Goal: Information Seeking & Learning: Learn about a topic

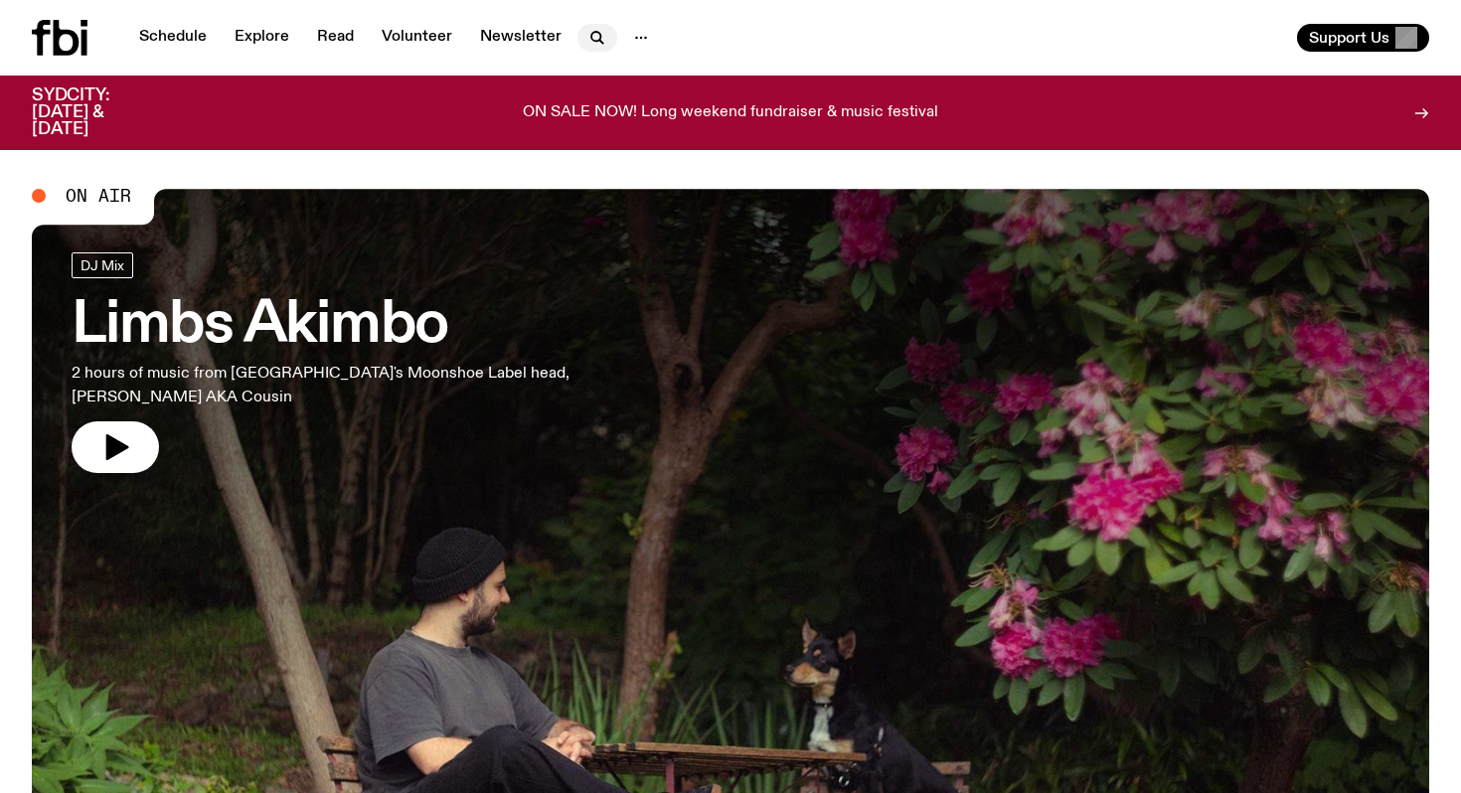
click at [600, 33] on icon "button" at bounding box center [598, 38] width 24 height 24
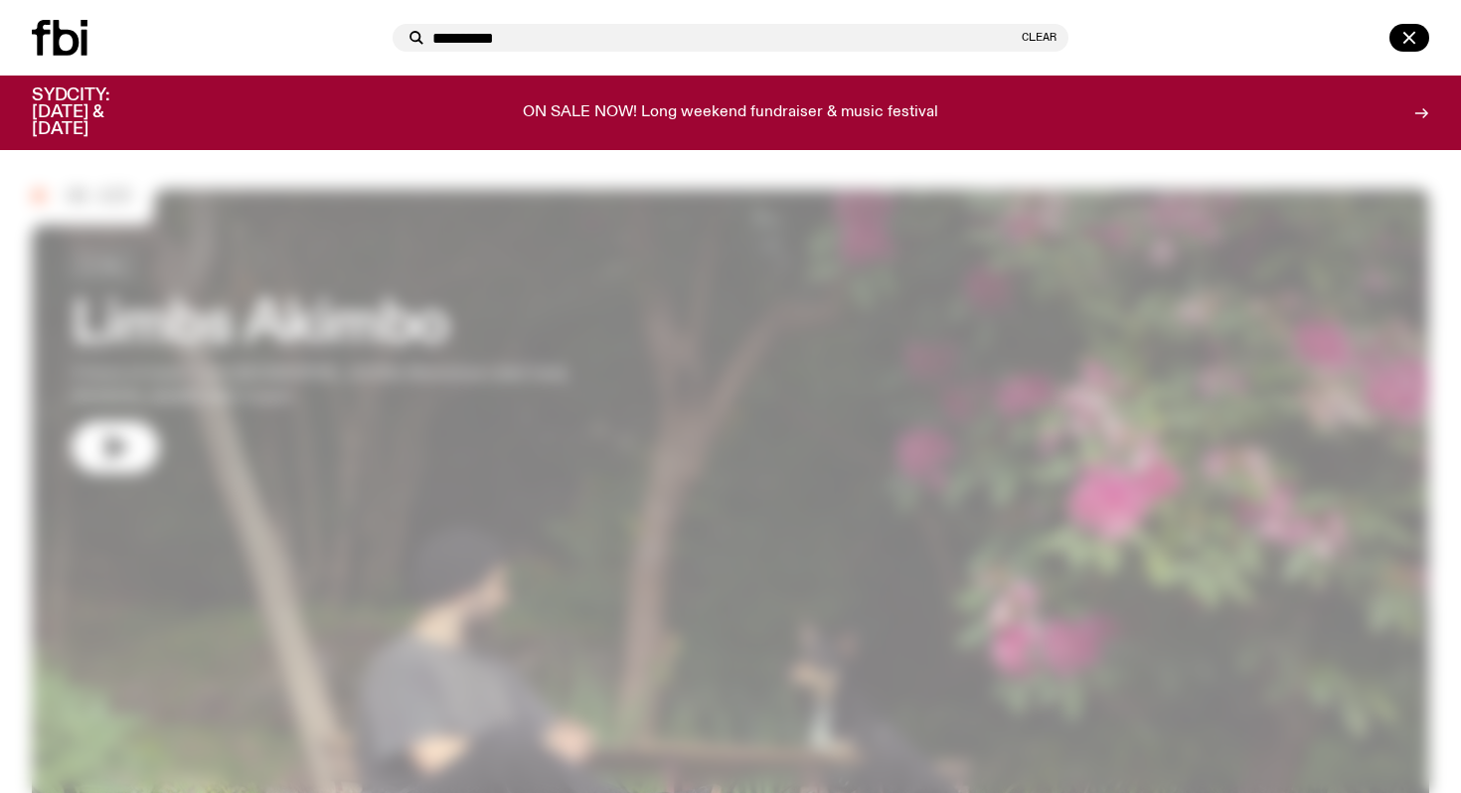
type input "*********"
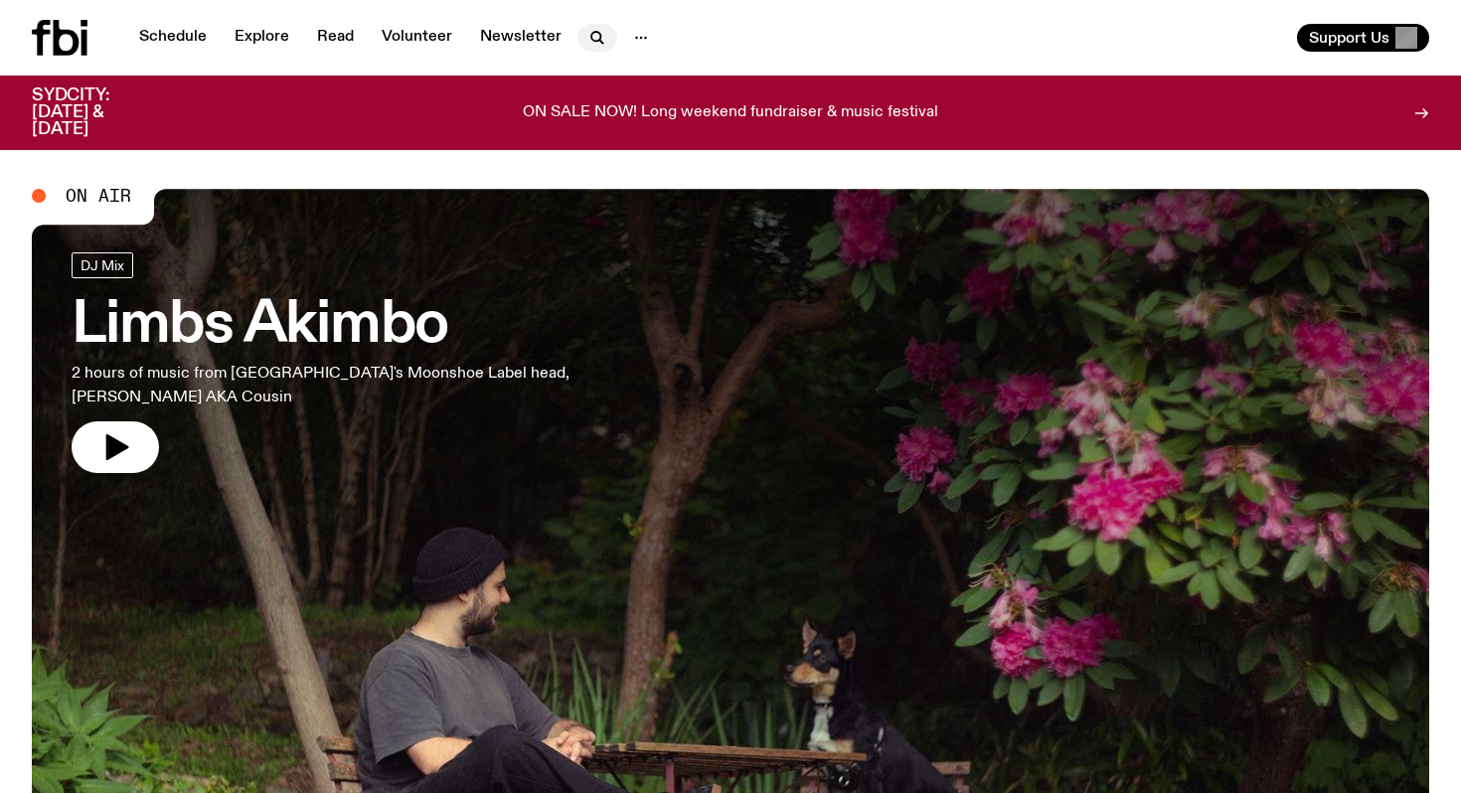
click at [589, 44] on icon "button" at bounding box center [598, 38] width 24 height 24
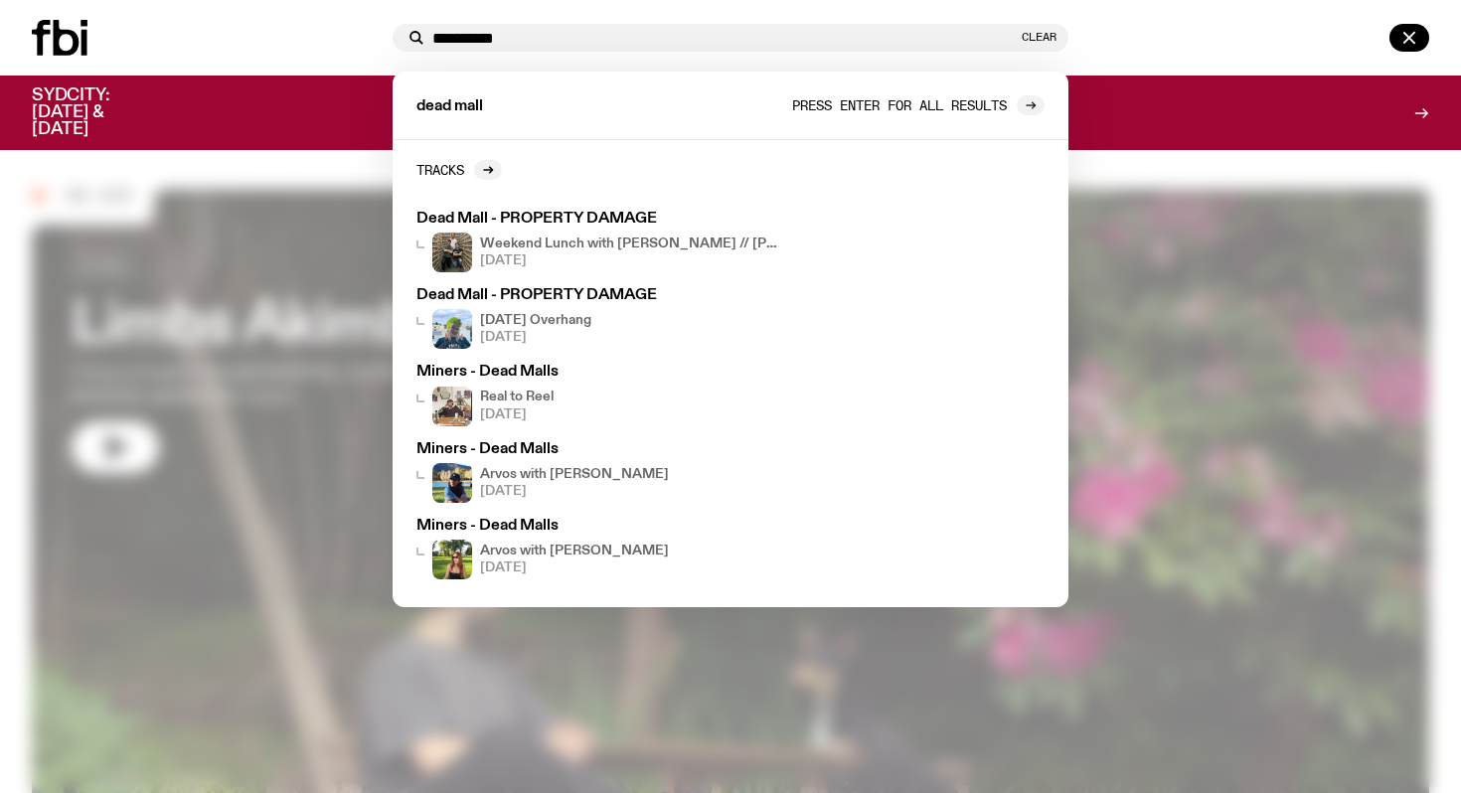
type input "*********"
click at [1028, 103] on icon at bounding box center [1031, 105] width 12 height 12
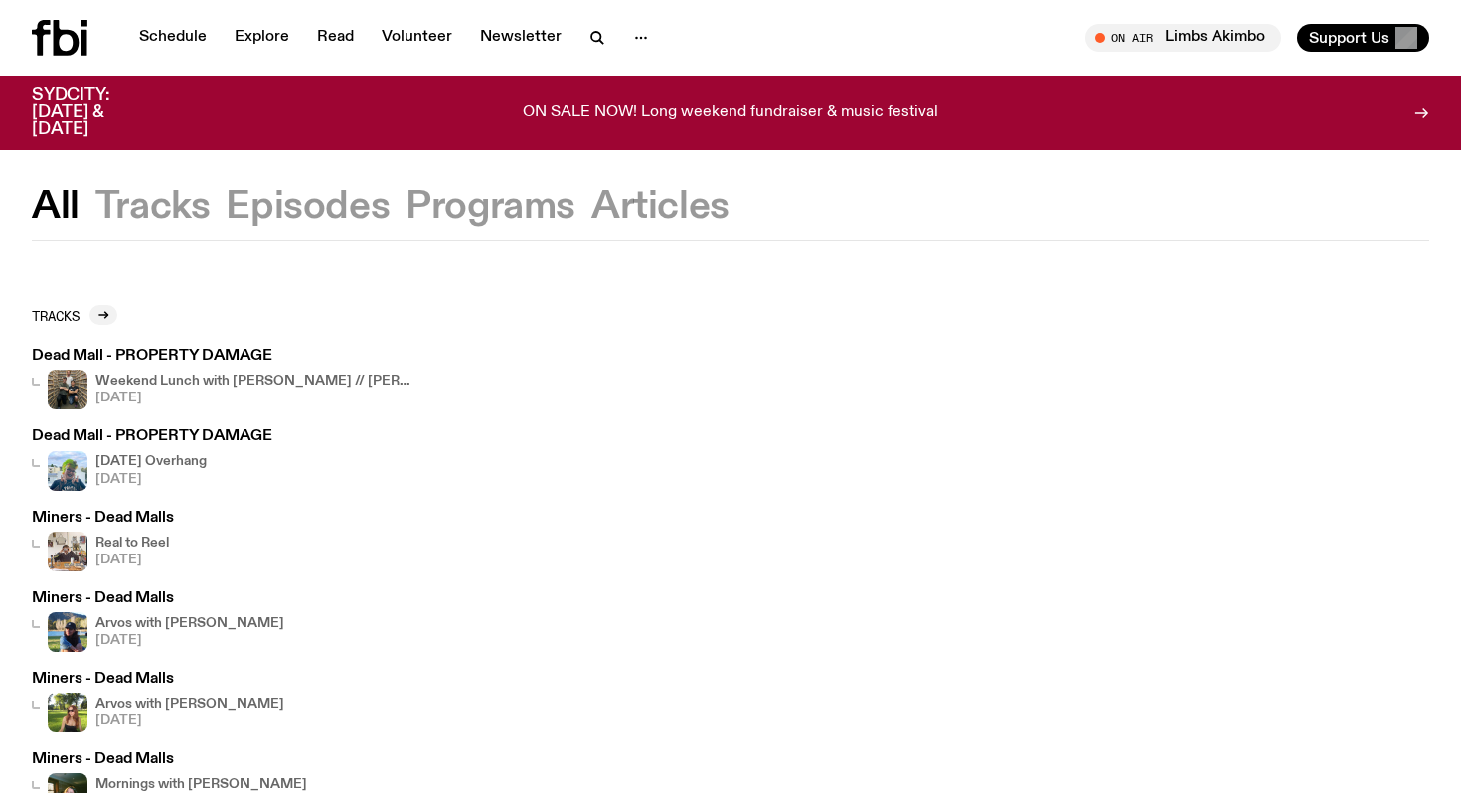
click at [175, 206] on button "Tracks" at bounding box center [152, 207] width 115 height 36
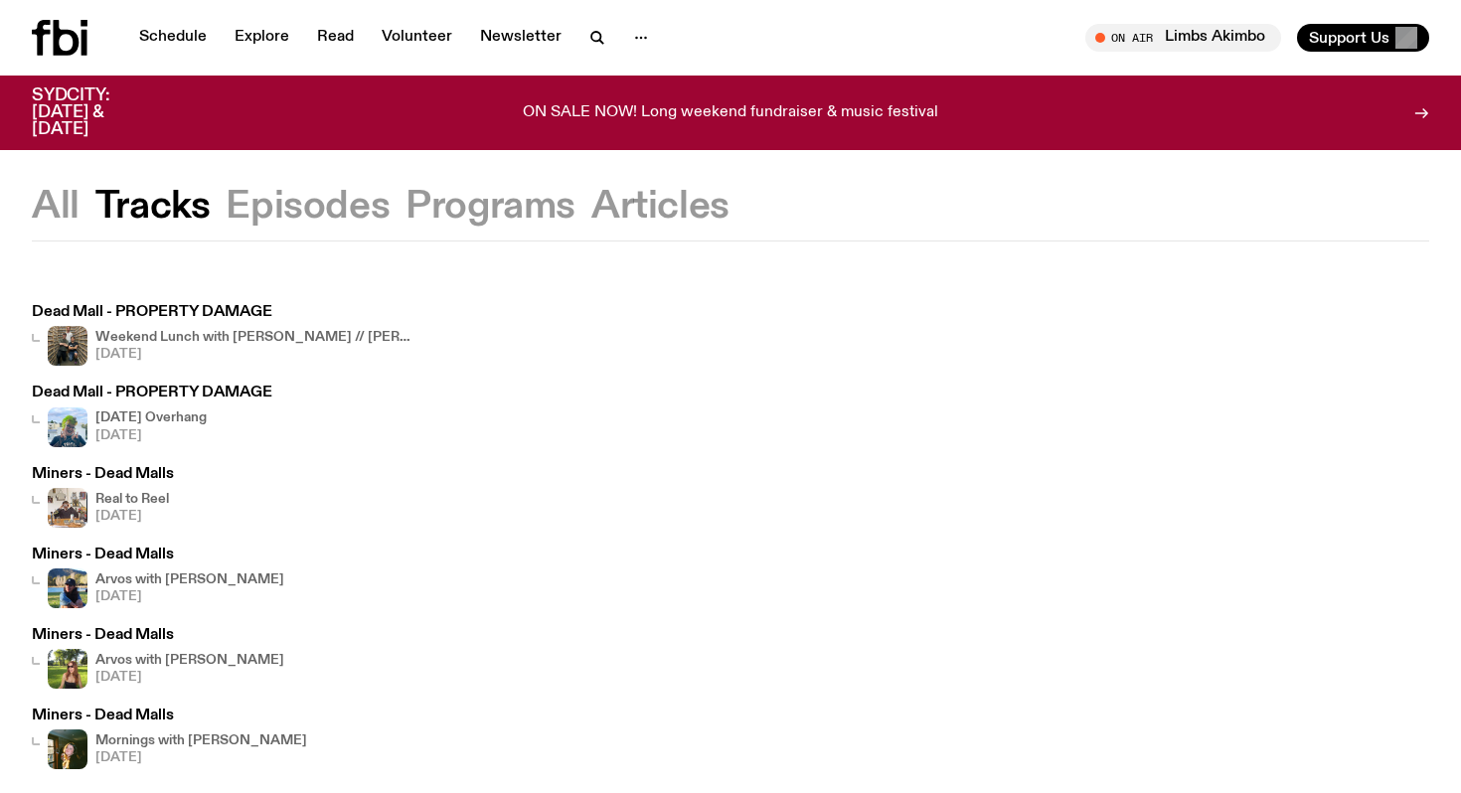
click at [478, 210] on button "Programs" at bounding box center [491, 207] width 170 height 36
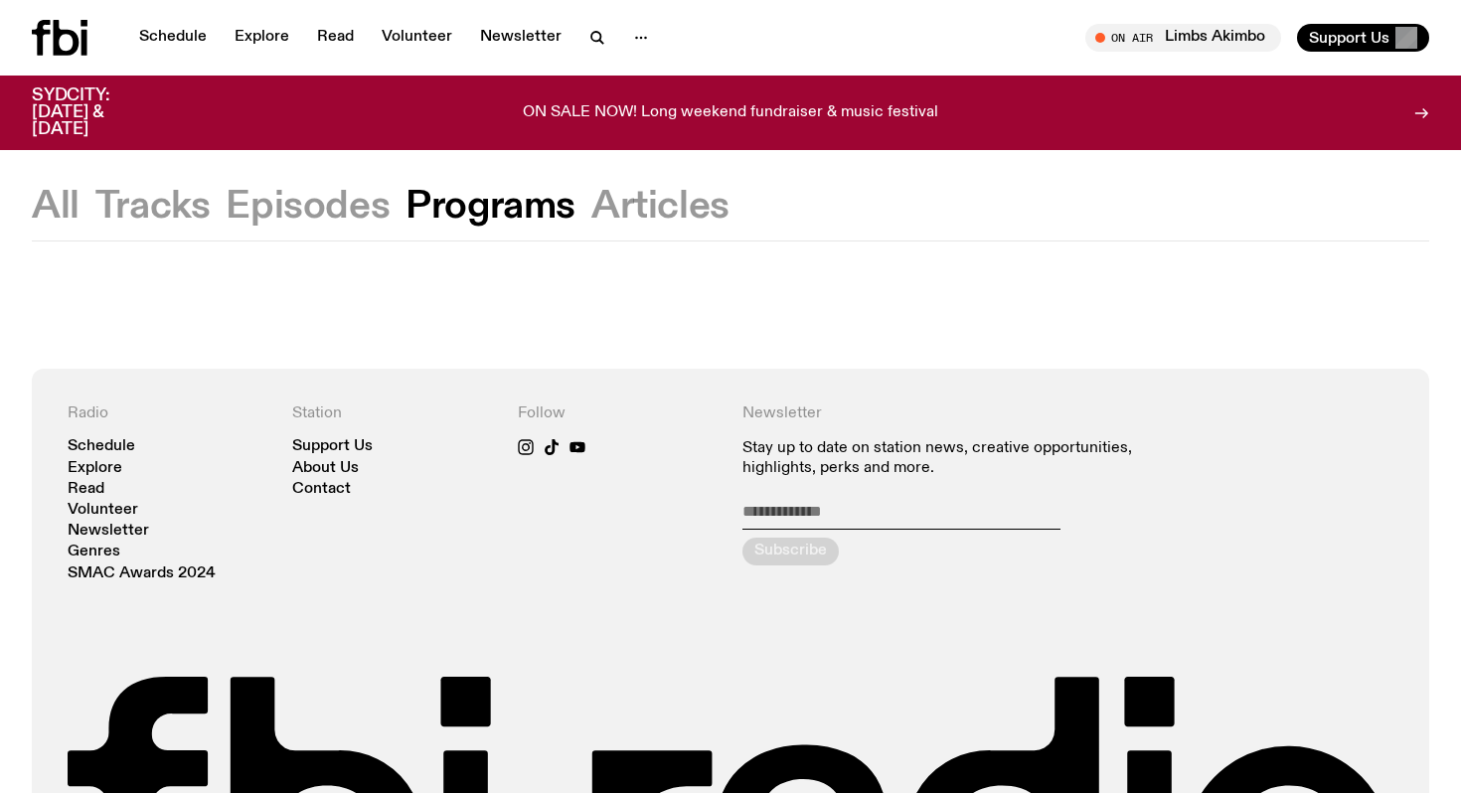
click at [326, 202] on button "Episodes" at bounding box center [308, 207] width 164 height 36
click at [667, 198] on button "Articles" at bounding box center [661, 207] width 138 height 36
click at [94, 32] on div at bounding box center [79, 38] width 95 height 36
click at [62, 32] on icon at bounding box center [67, 38] width 26 height 36
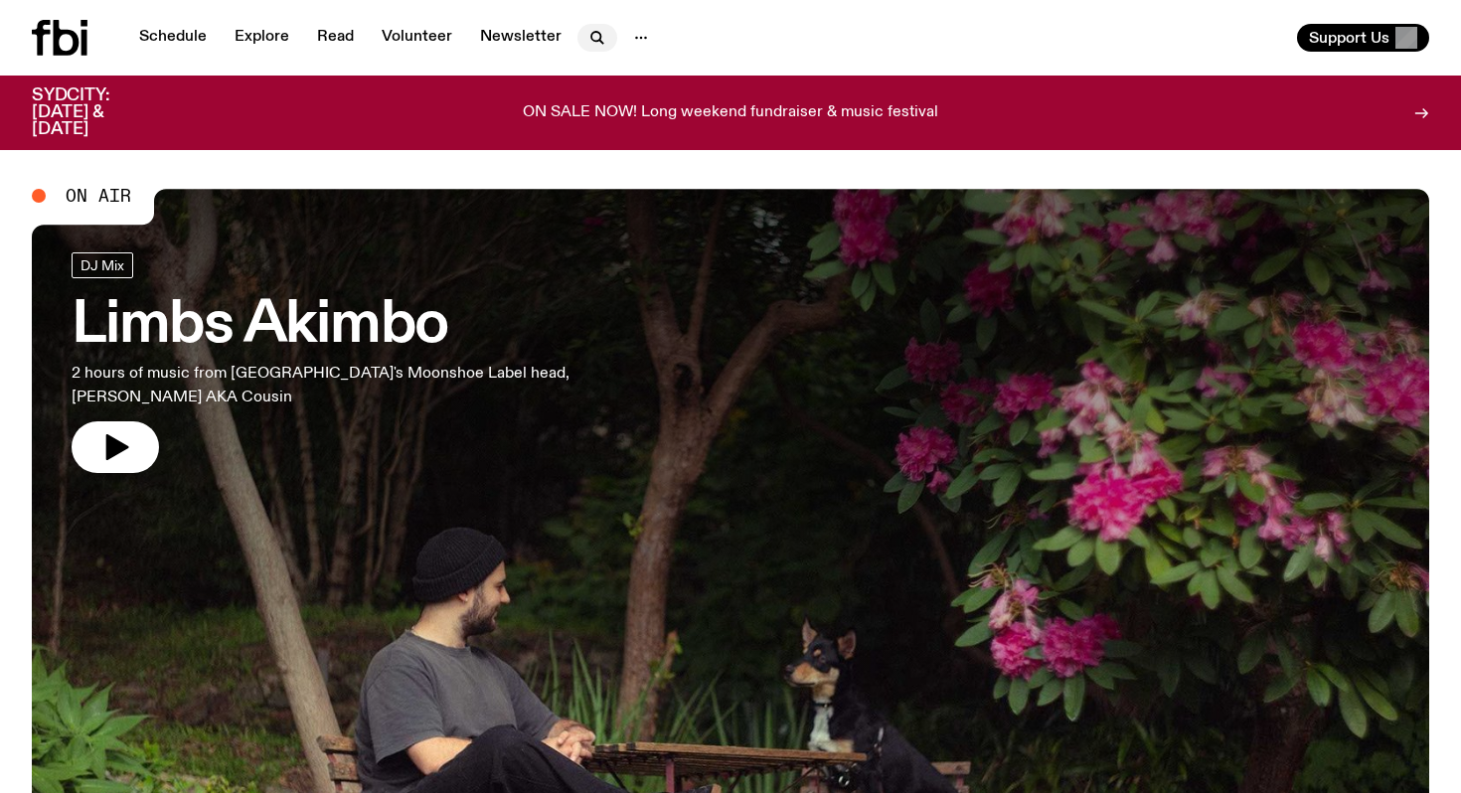
click at [597, 36] on icon "button" at bounding box center [598, 38] width 24 height 24
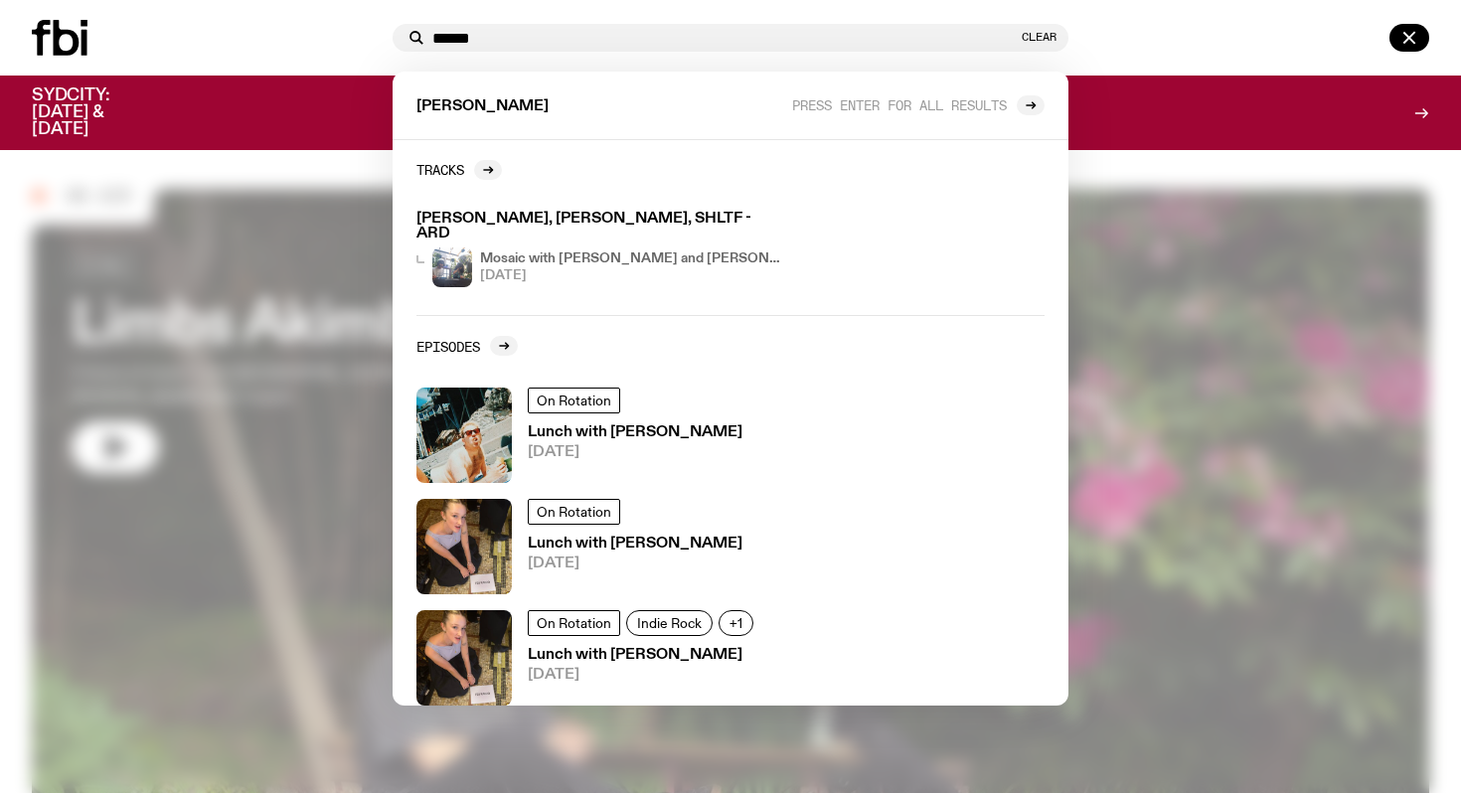
type input "******"
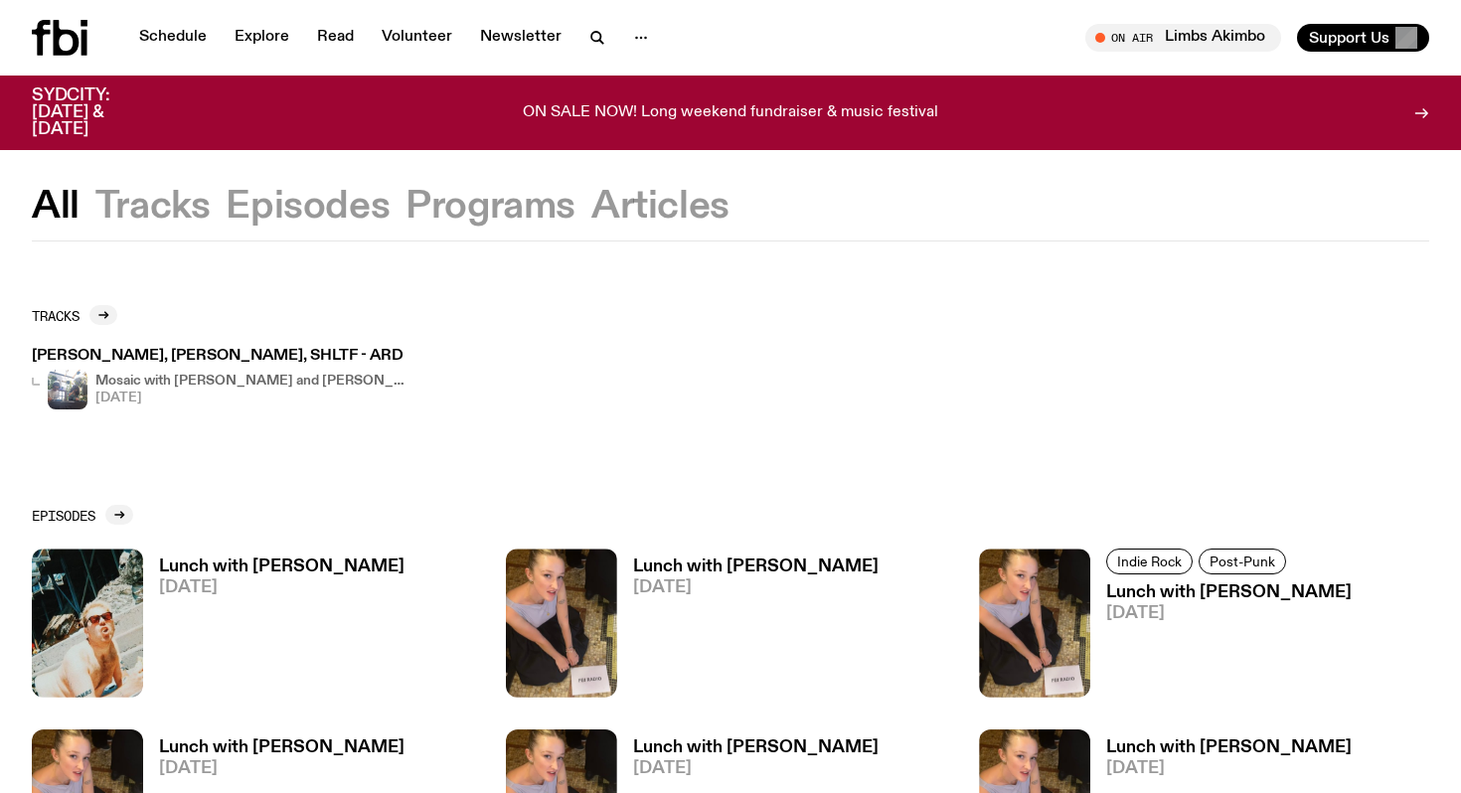
click at [310, 213] on button "Episodes" at bounding box center [308, 207] width 164 height 36
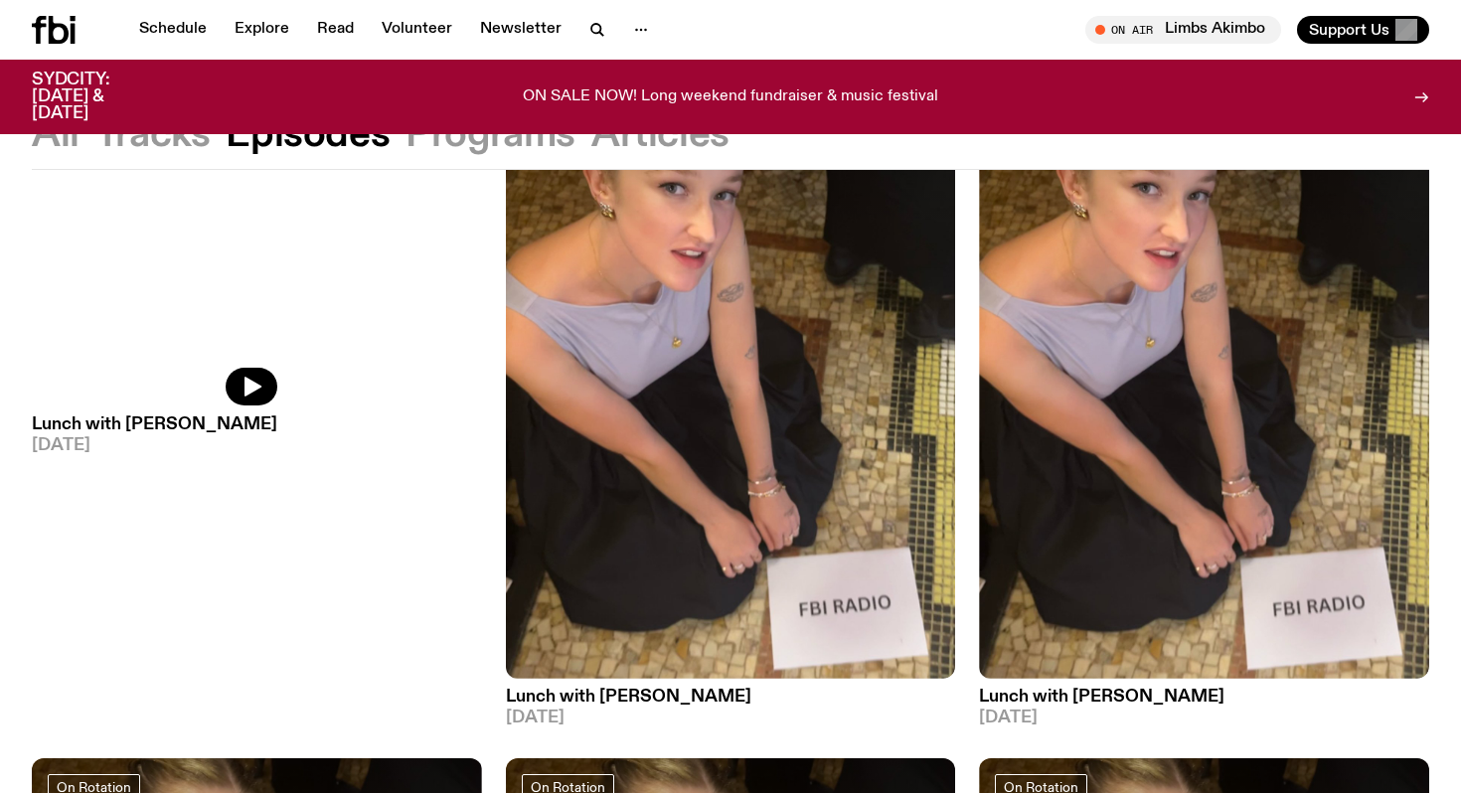
scroll to position [293, 0]
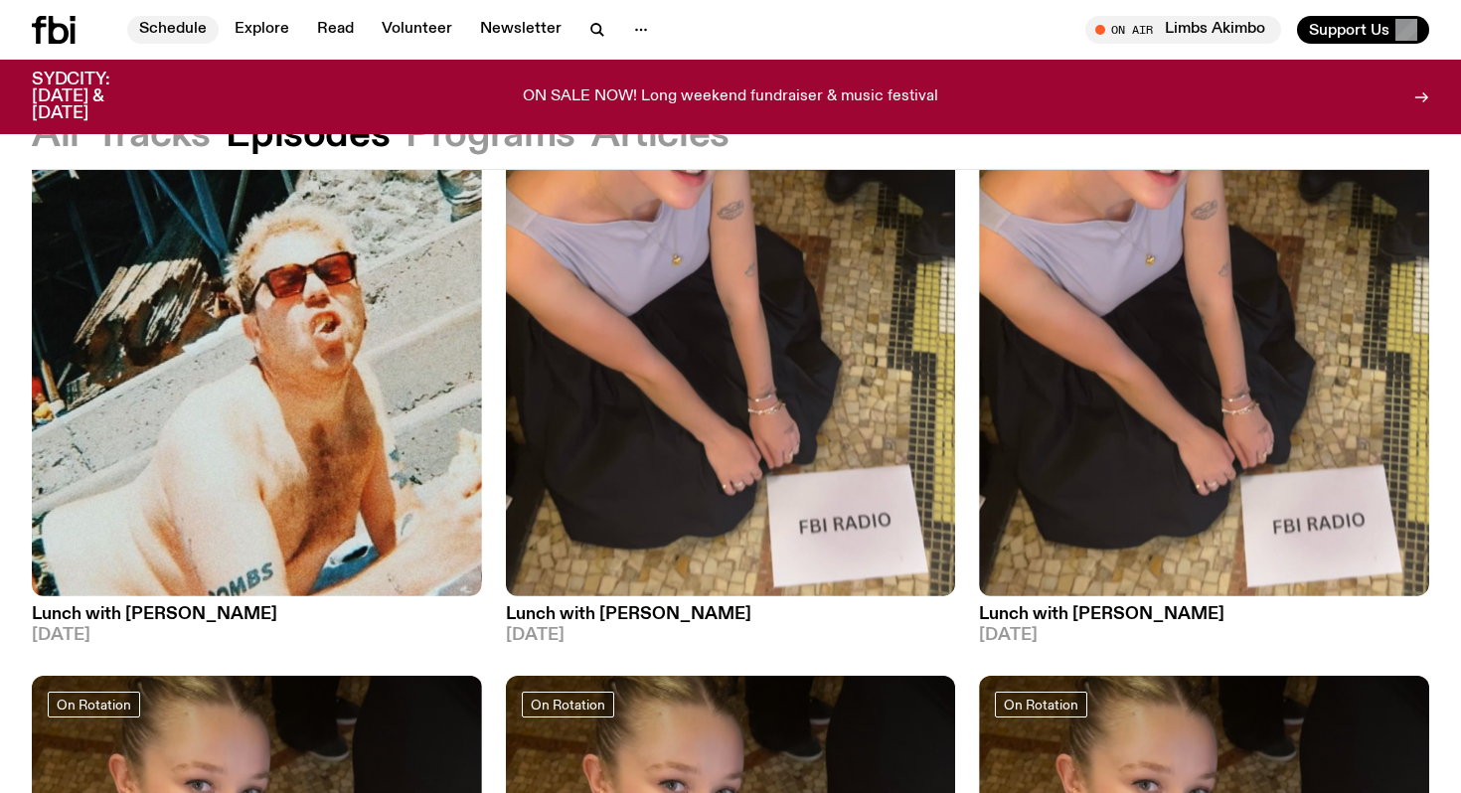
click at [184, 26] on link "Schedule" at bounding box center [172, 30] width 91 height 28
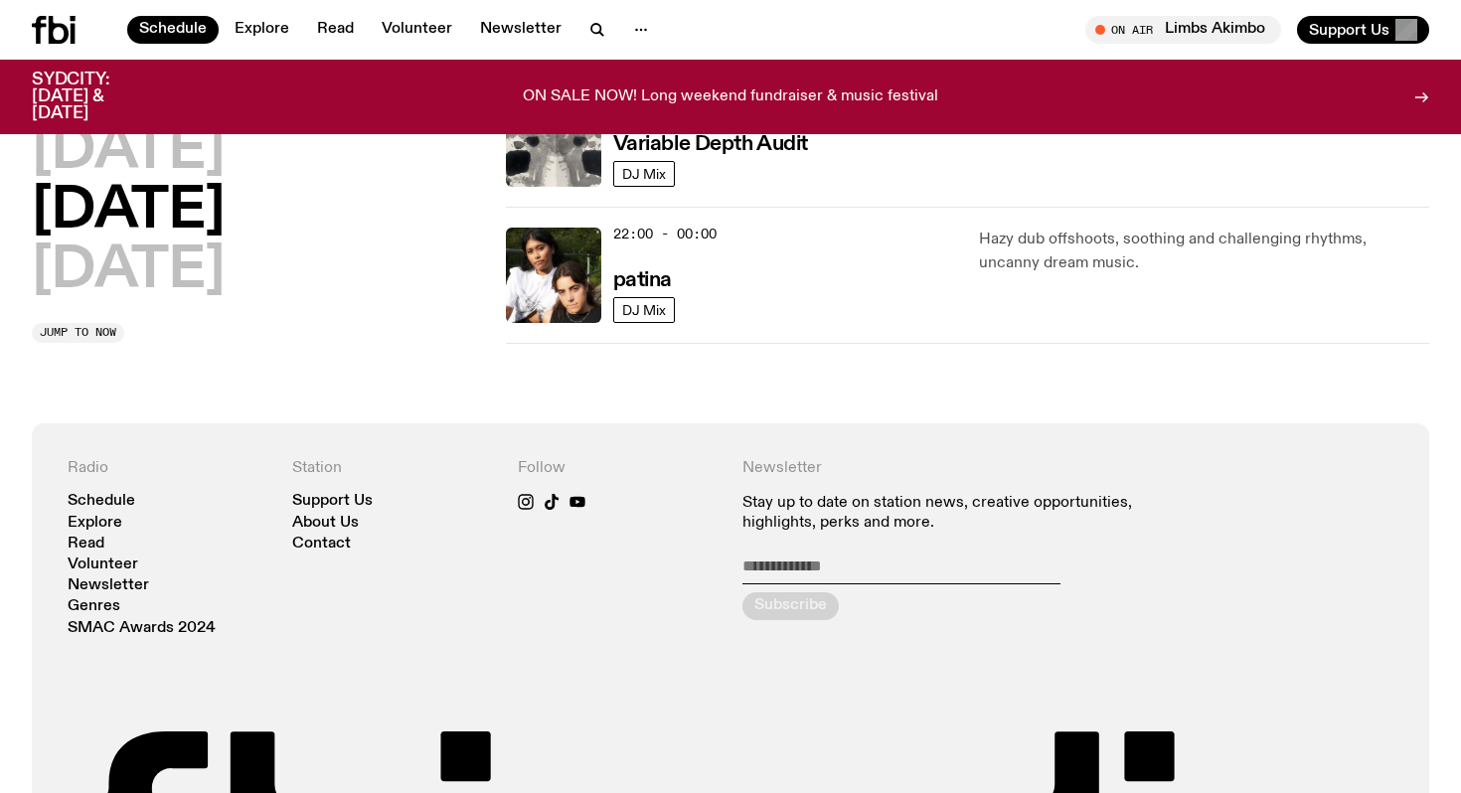
scroll to position [992, 0]
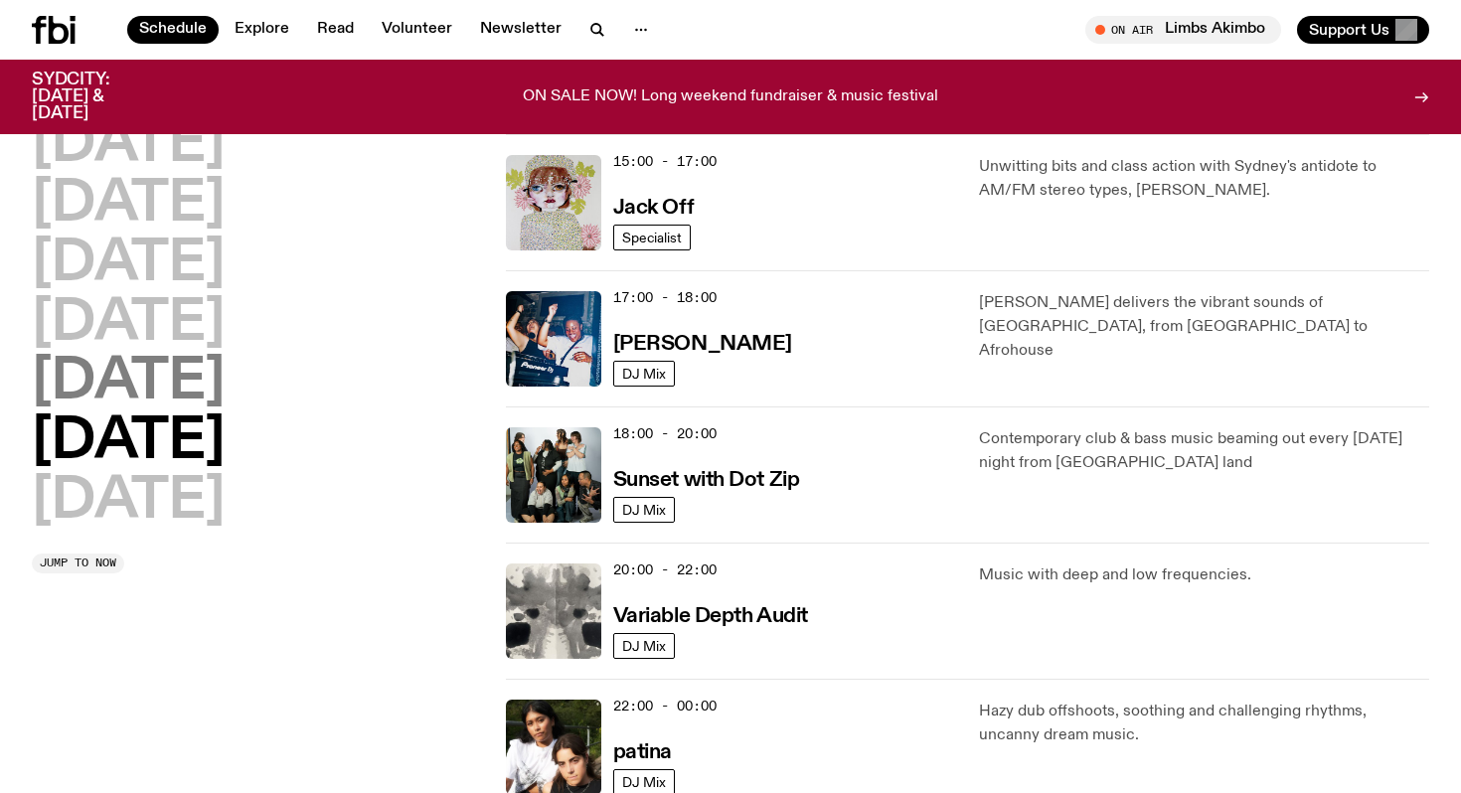
click at [197, 381] on h2 "[DATE]" at bounding box center [128, 383] width 193 height 56
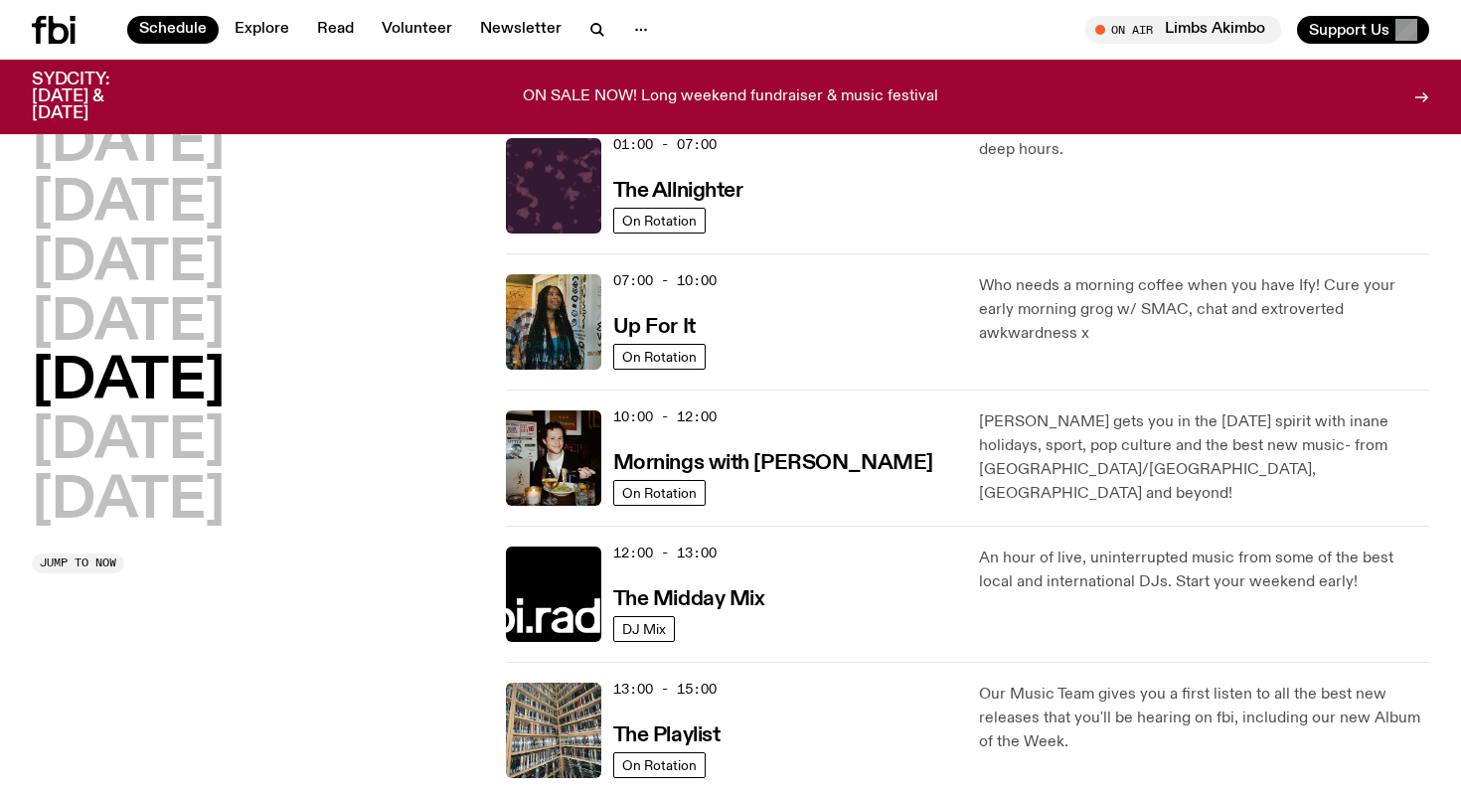
scroll to position [0, 0]
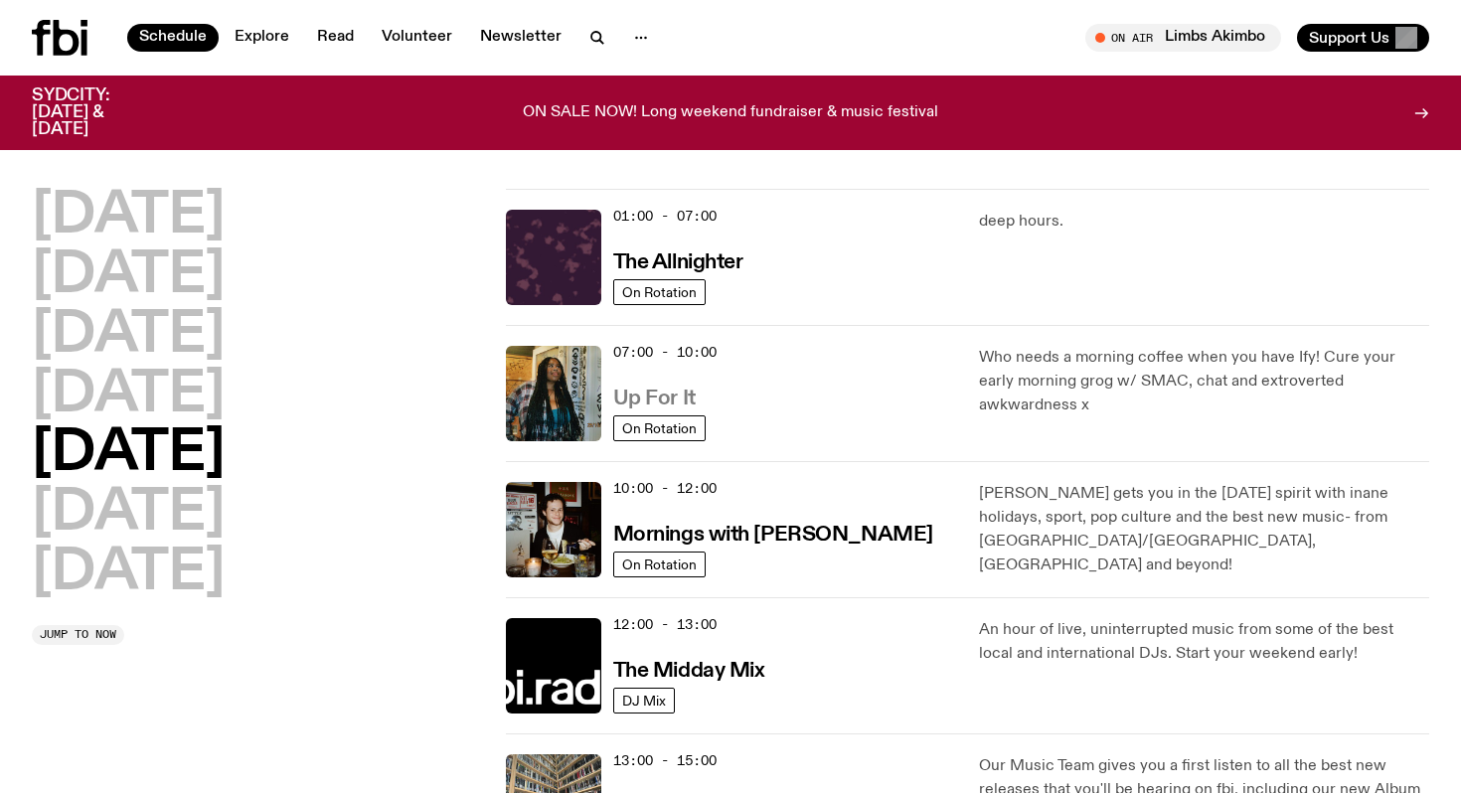
click at [674, 405] on h3 "Up For It" at bounding box center [654, 399] width 83 height 21
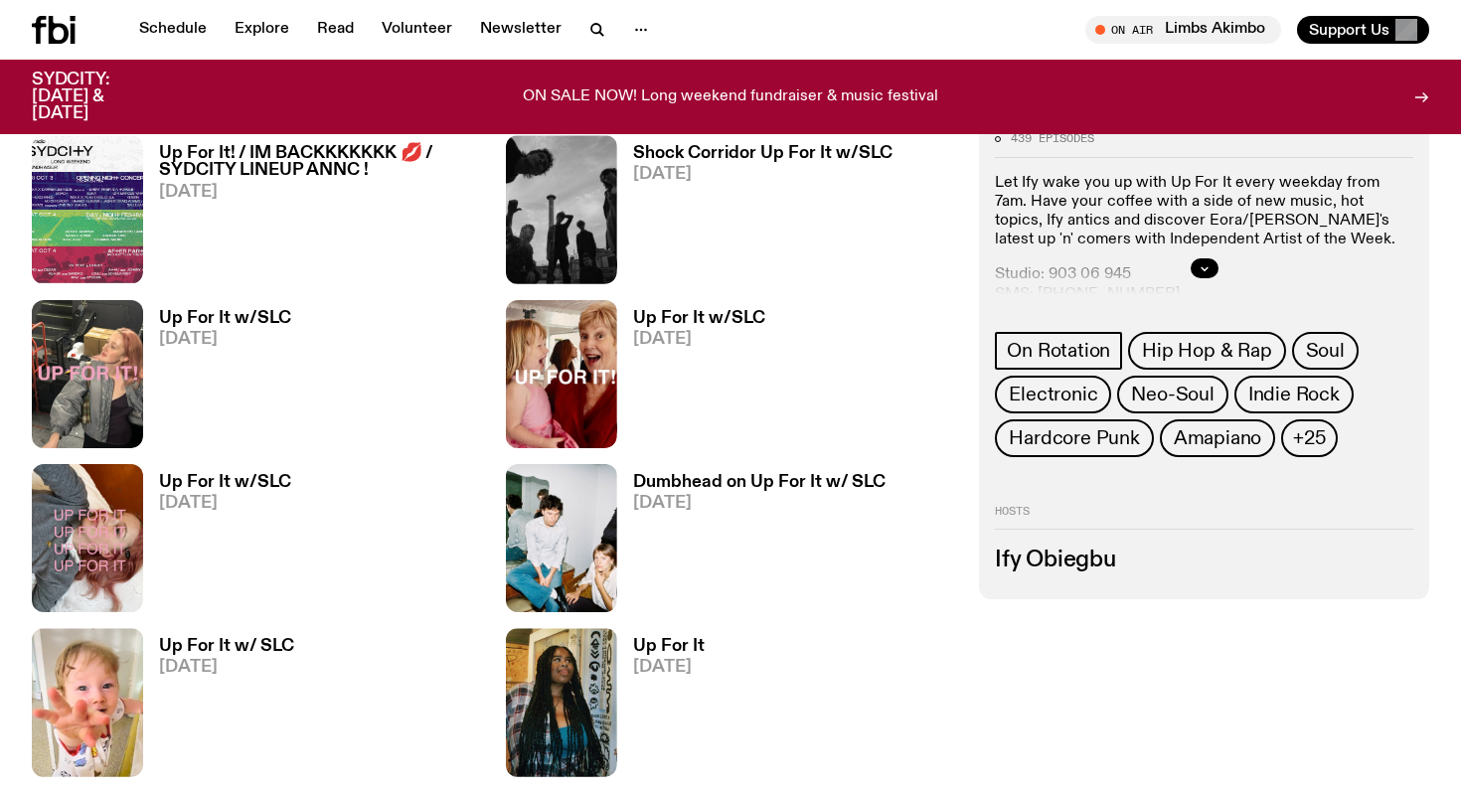
scroll to position [1183, 0]
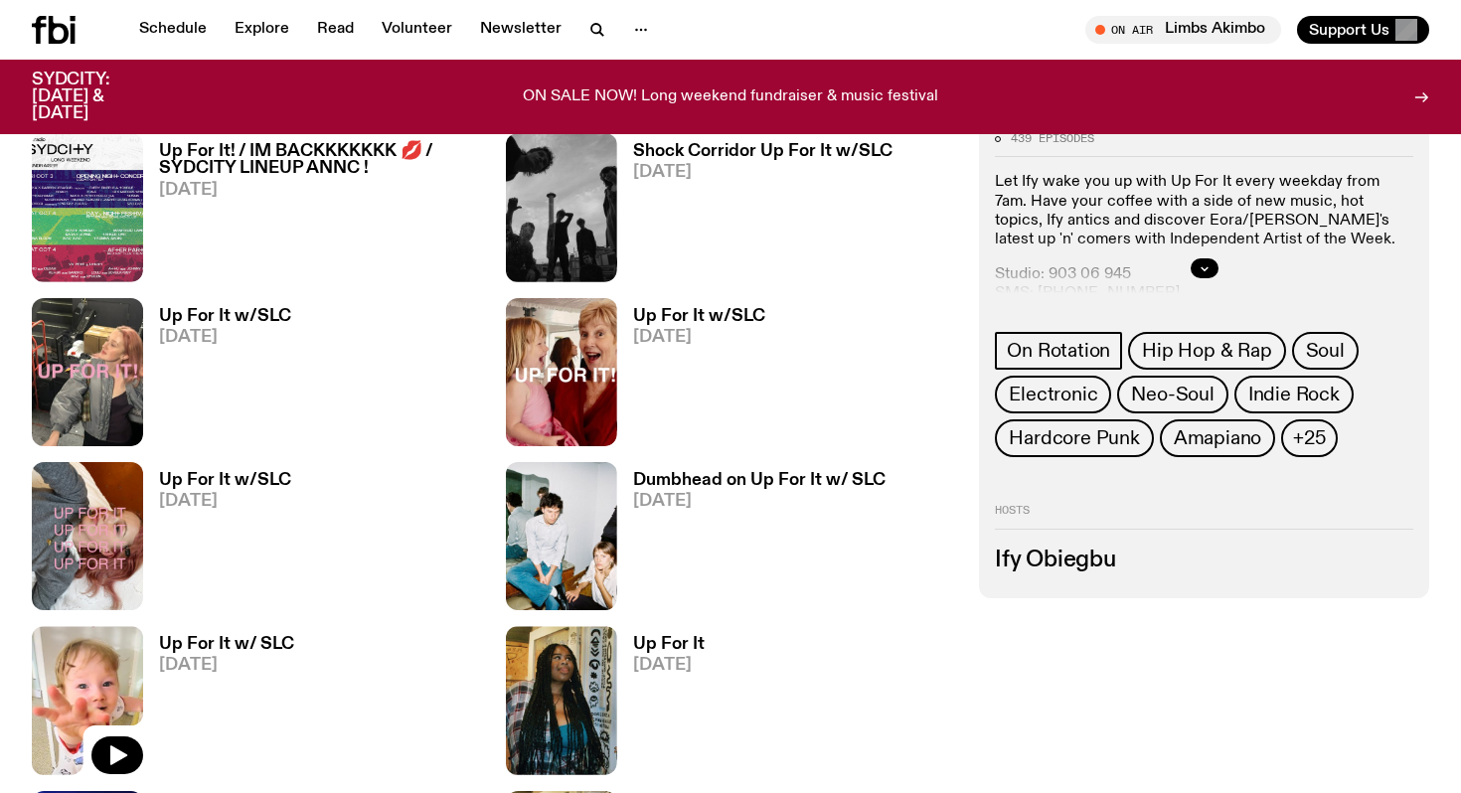
click at [101, 690] on img at bounding box center [87, 700] width 111 height 148
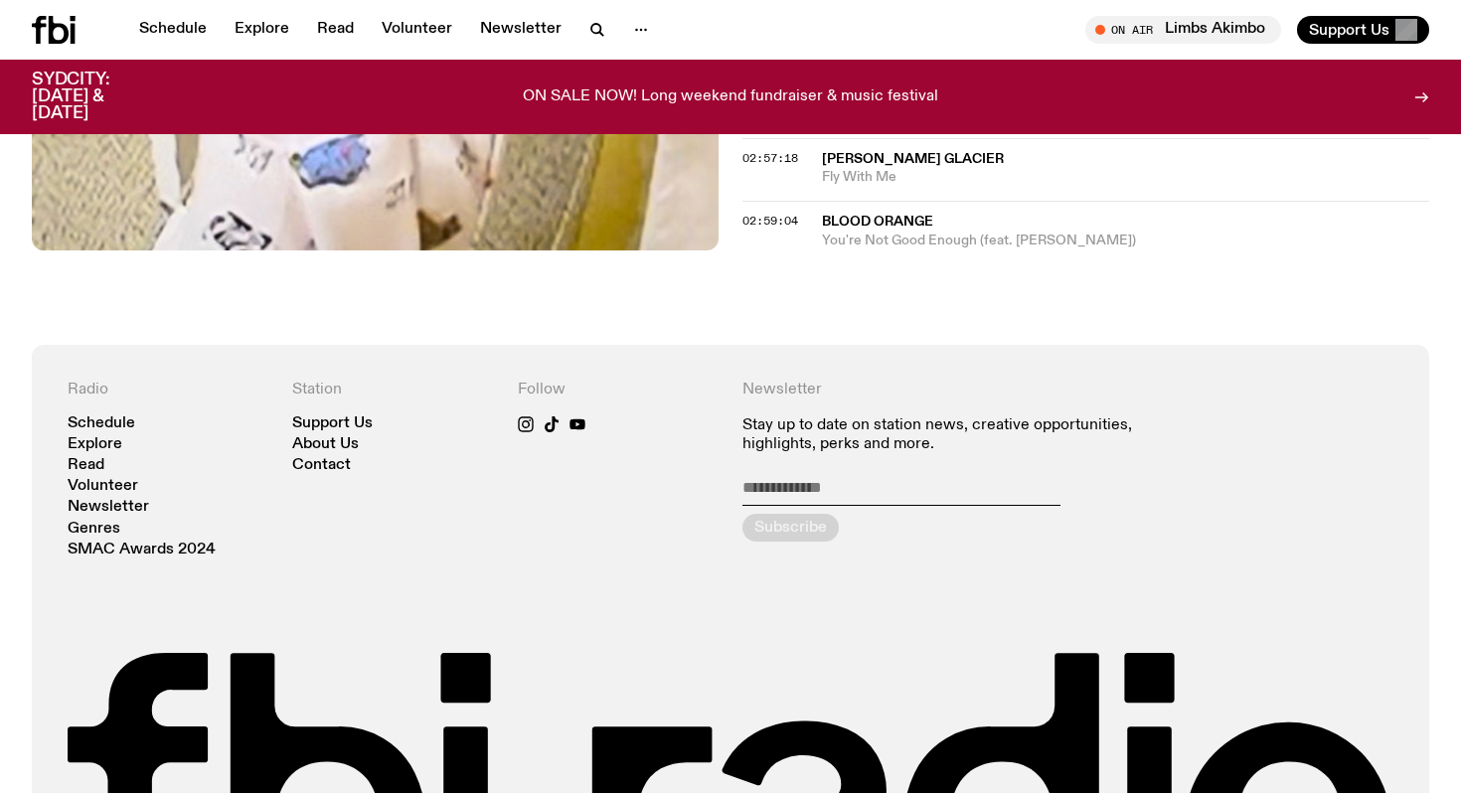
scroll to position [3002, 0]
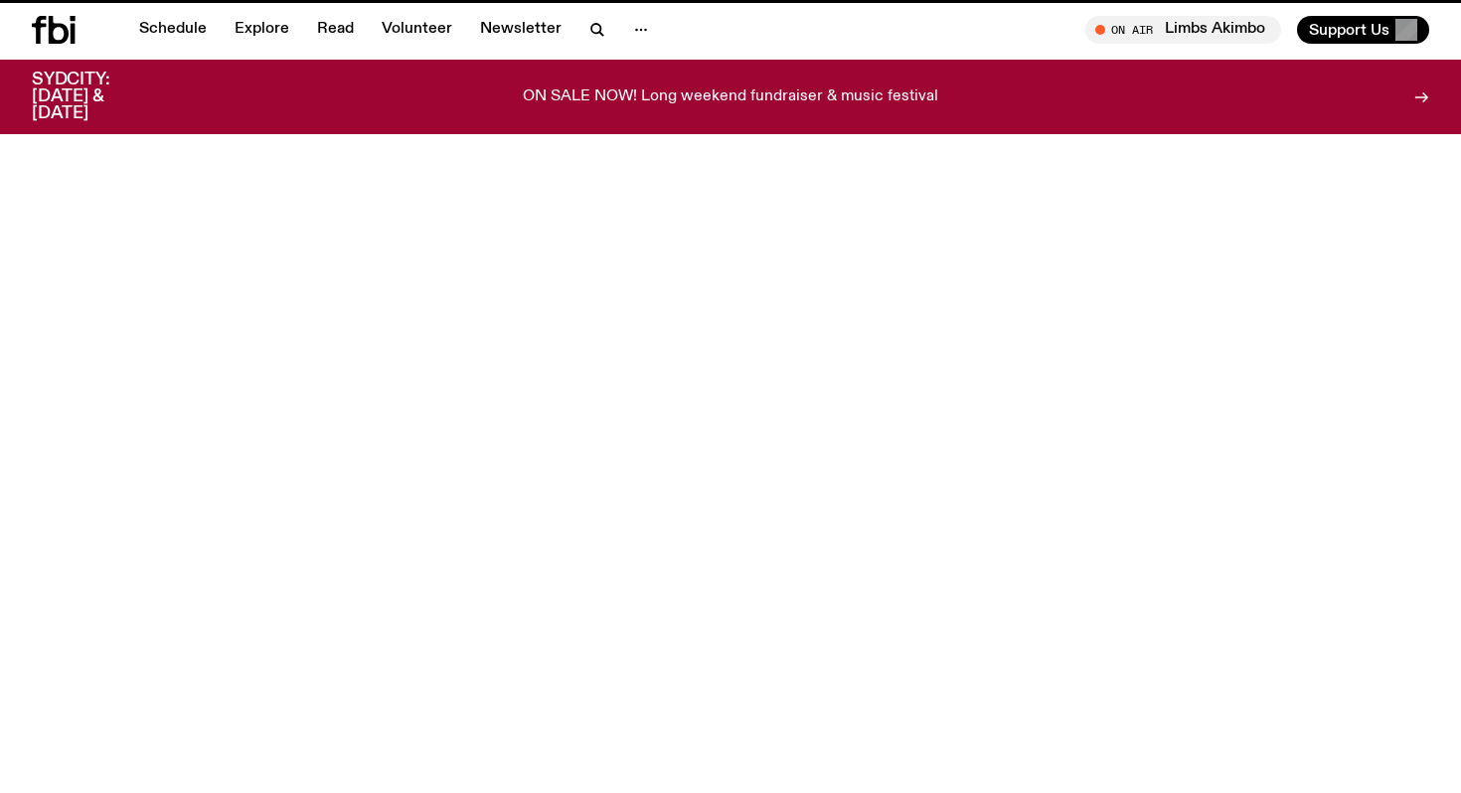
scroll to position [1183, 0]
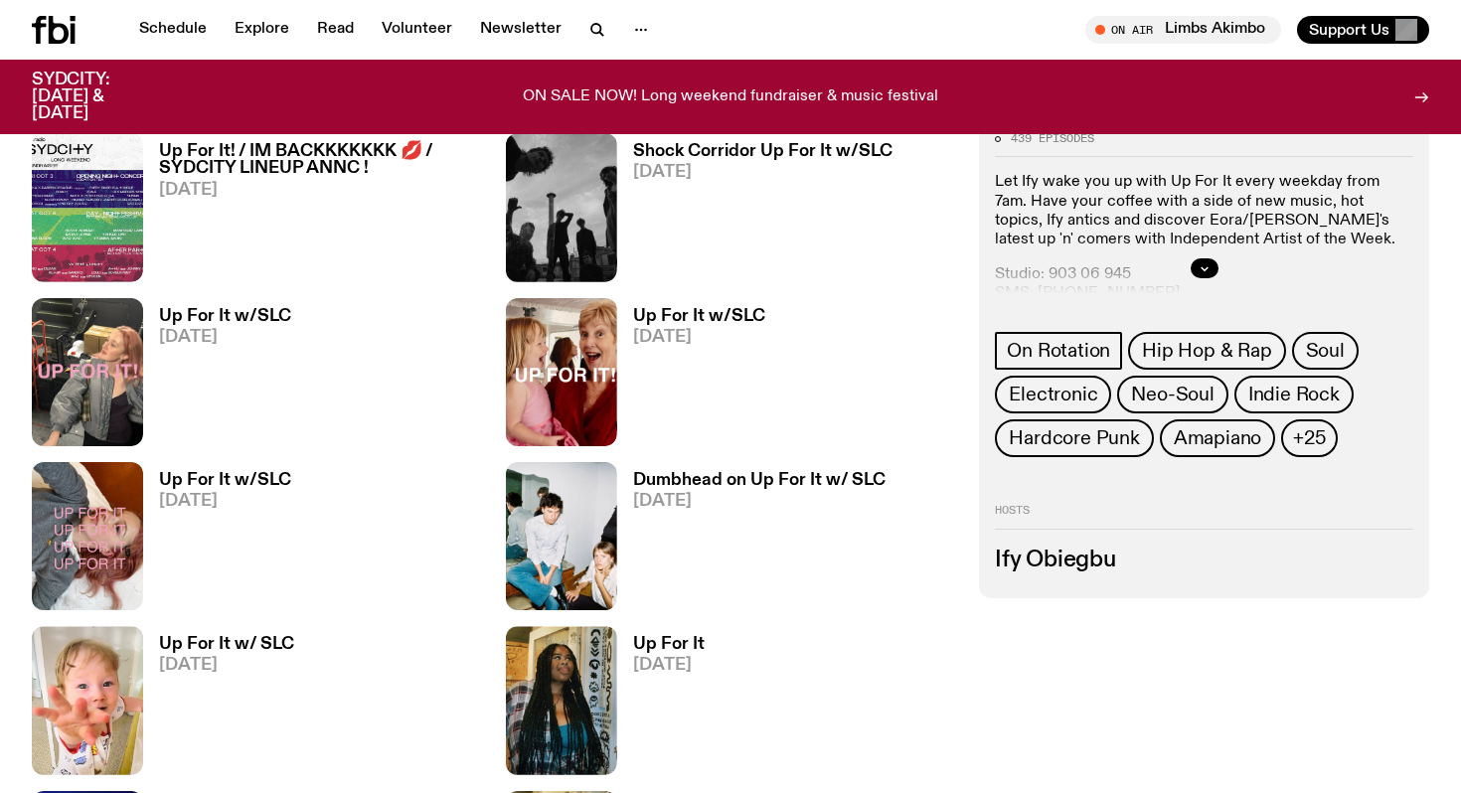
click at [718, 484] on h3 "Dumbhead on Up For It w/ SLC" at bounding box center [759, 480] width 253 height 17
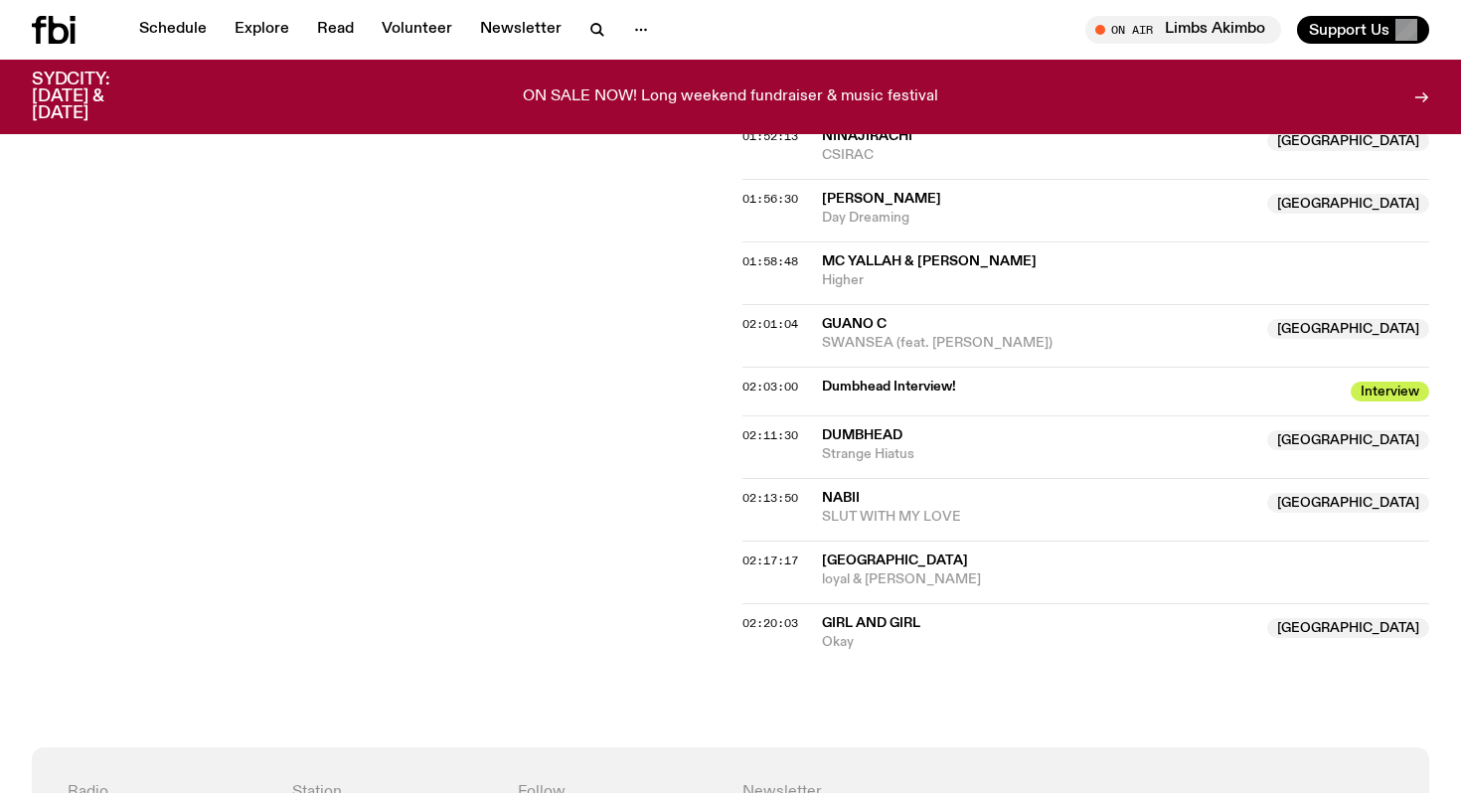
scroll to position [2533, 0]
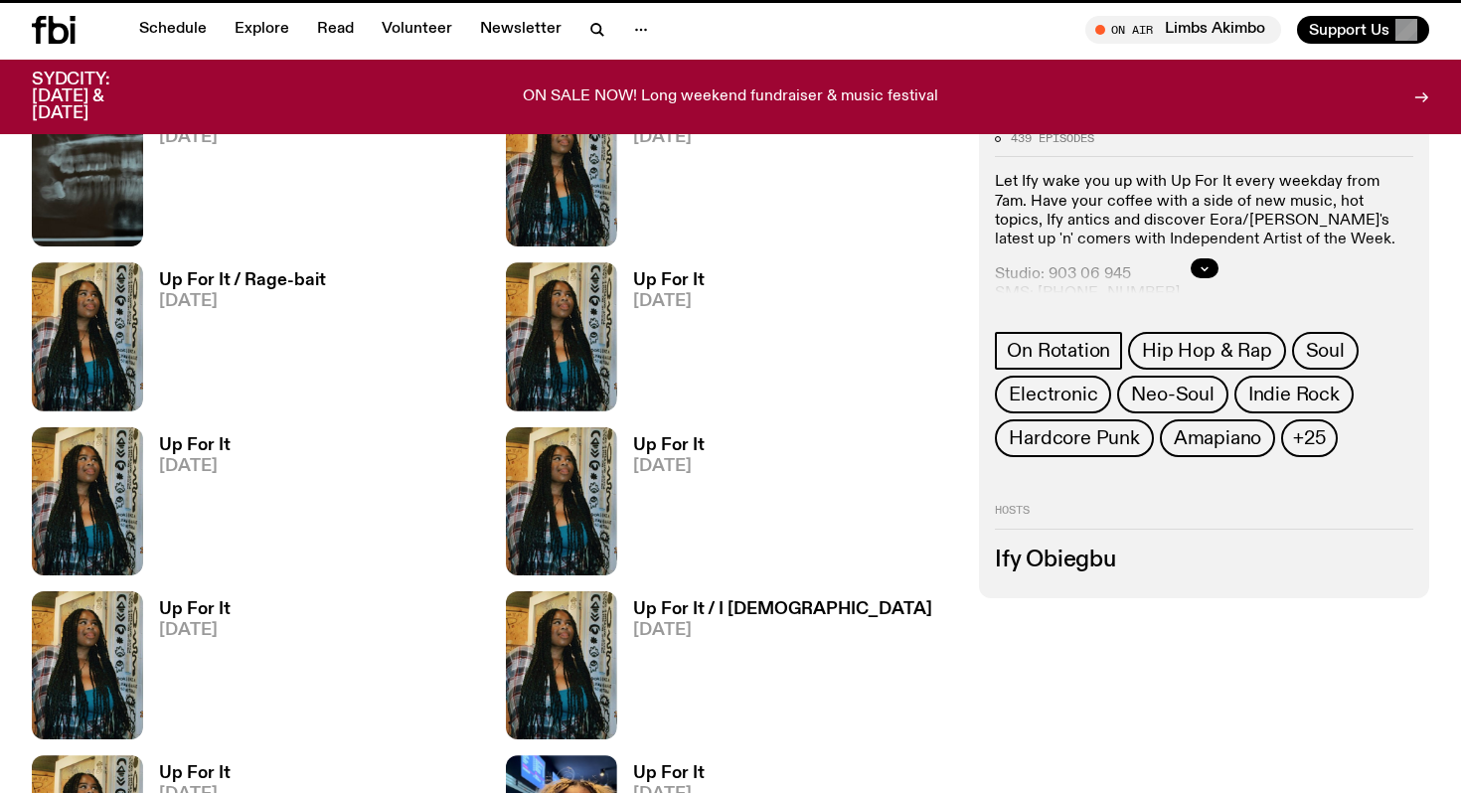
scroll to position [1183, 0]
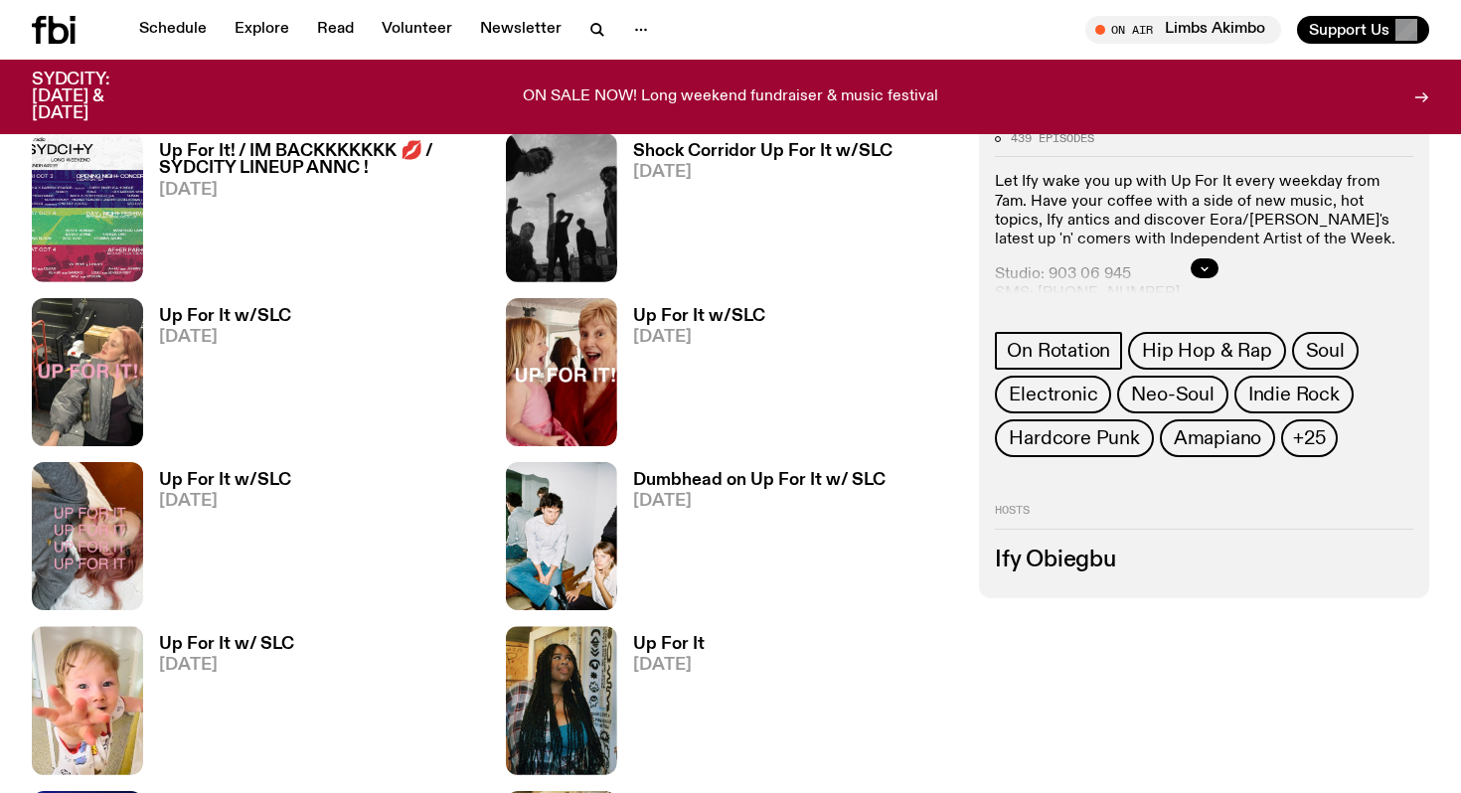
click at [191, 309] on h3 "Up For It w/SLC" at bounding box center [225, 316] width 132 height 17
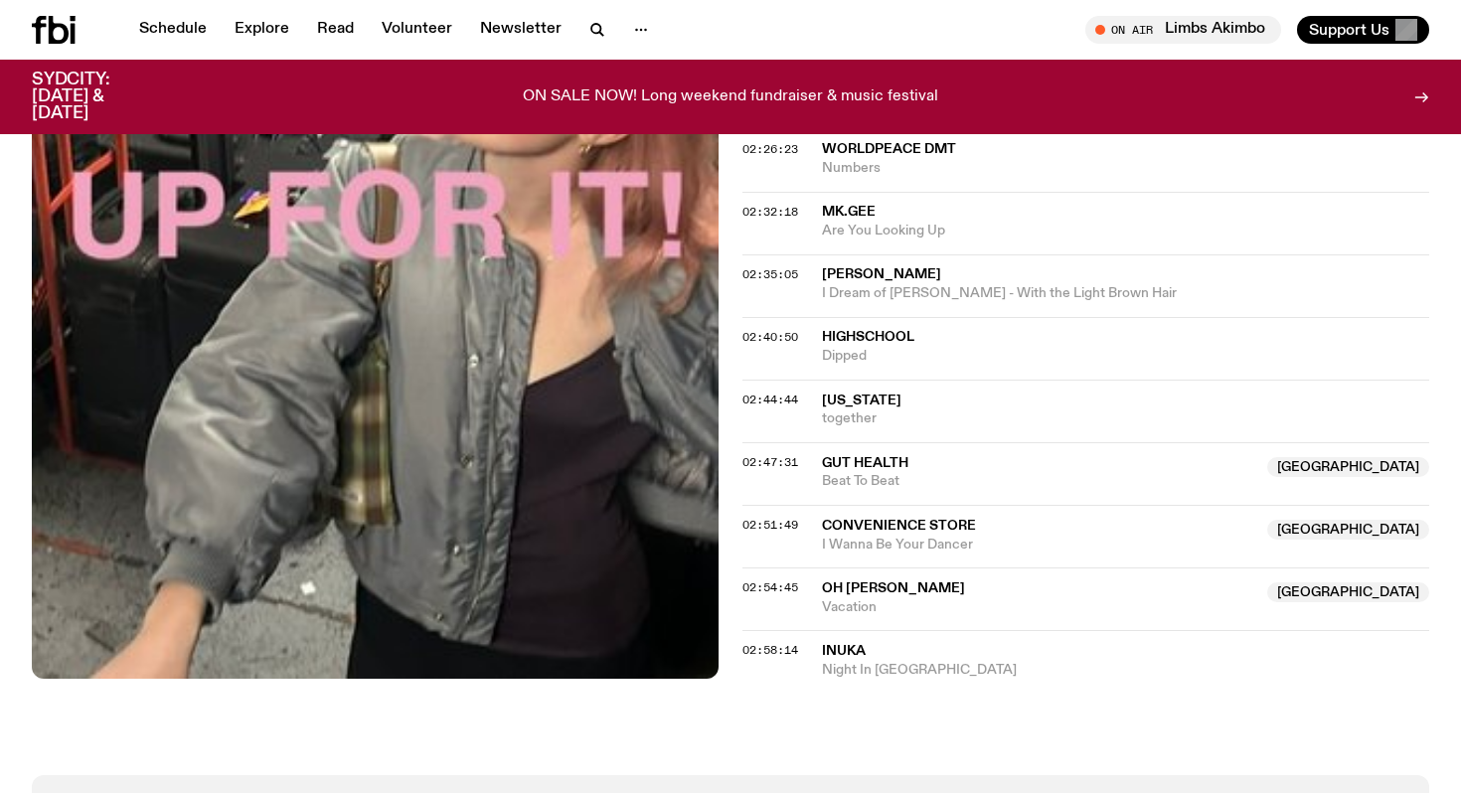
scroll to position [2880, 0]
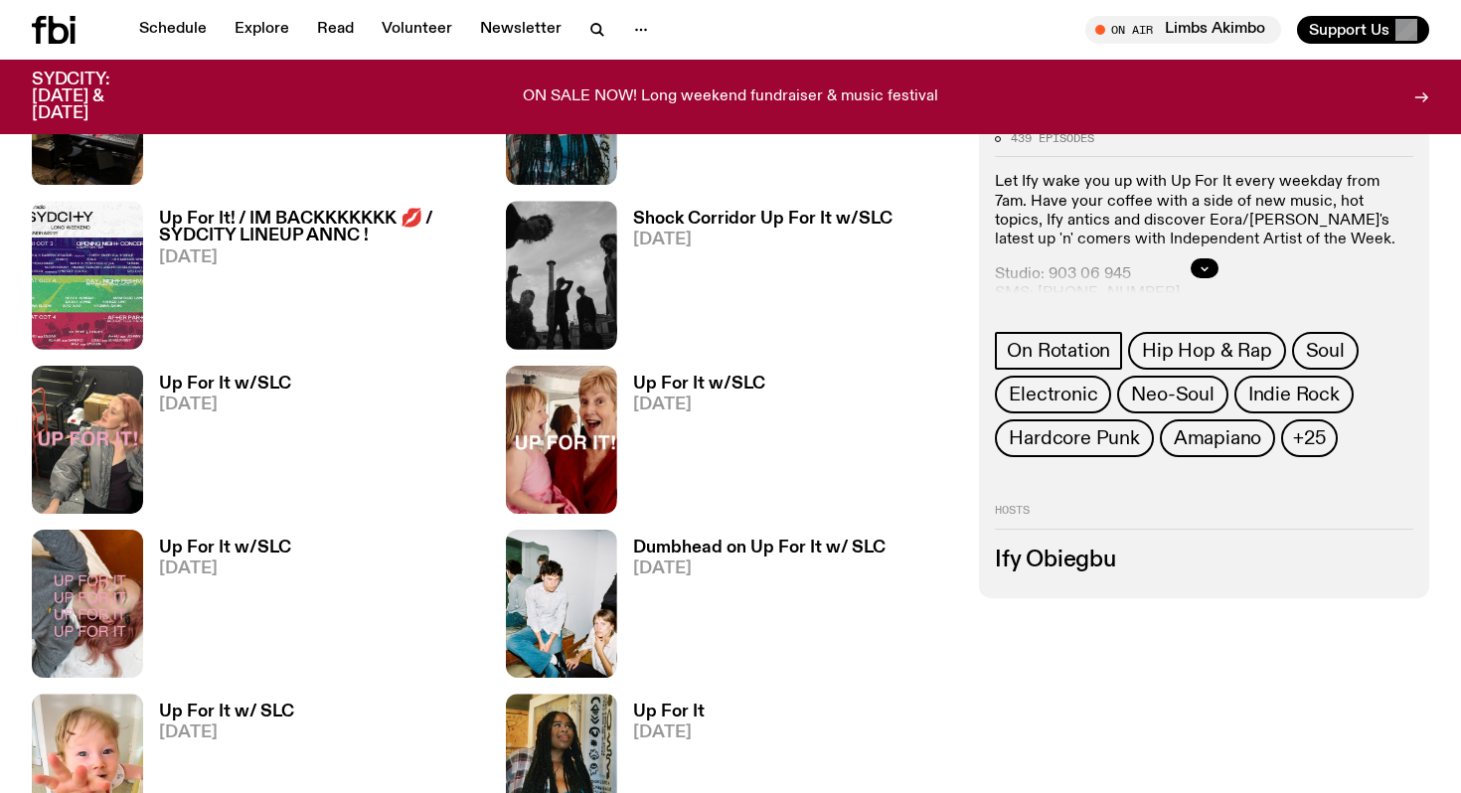
scroll to position [1114, 0]
click at [760, 212] on h3 "Shock Corridor Up For It w/SLC" at bounding box center [762, 220] width 259 height 17
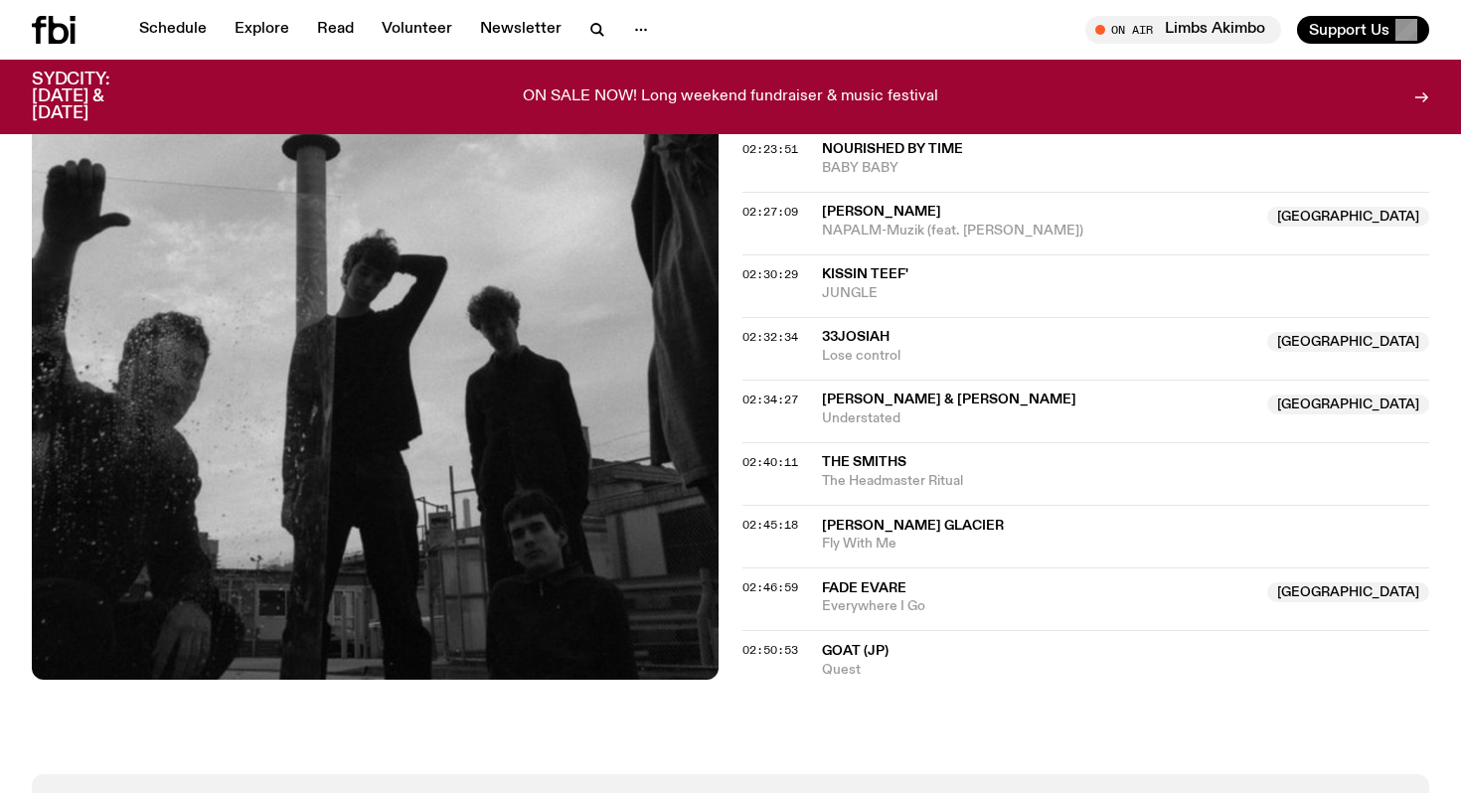
scroll to position [2762, 0]
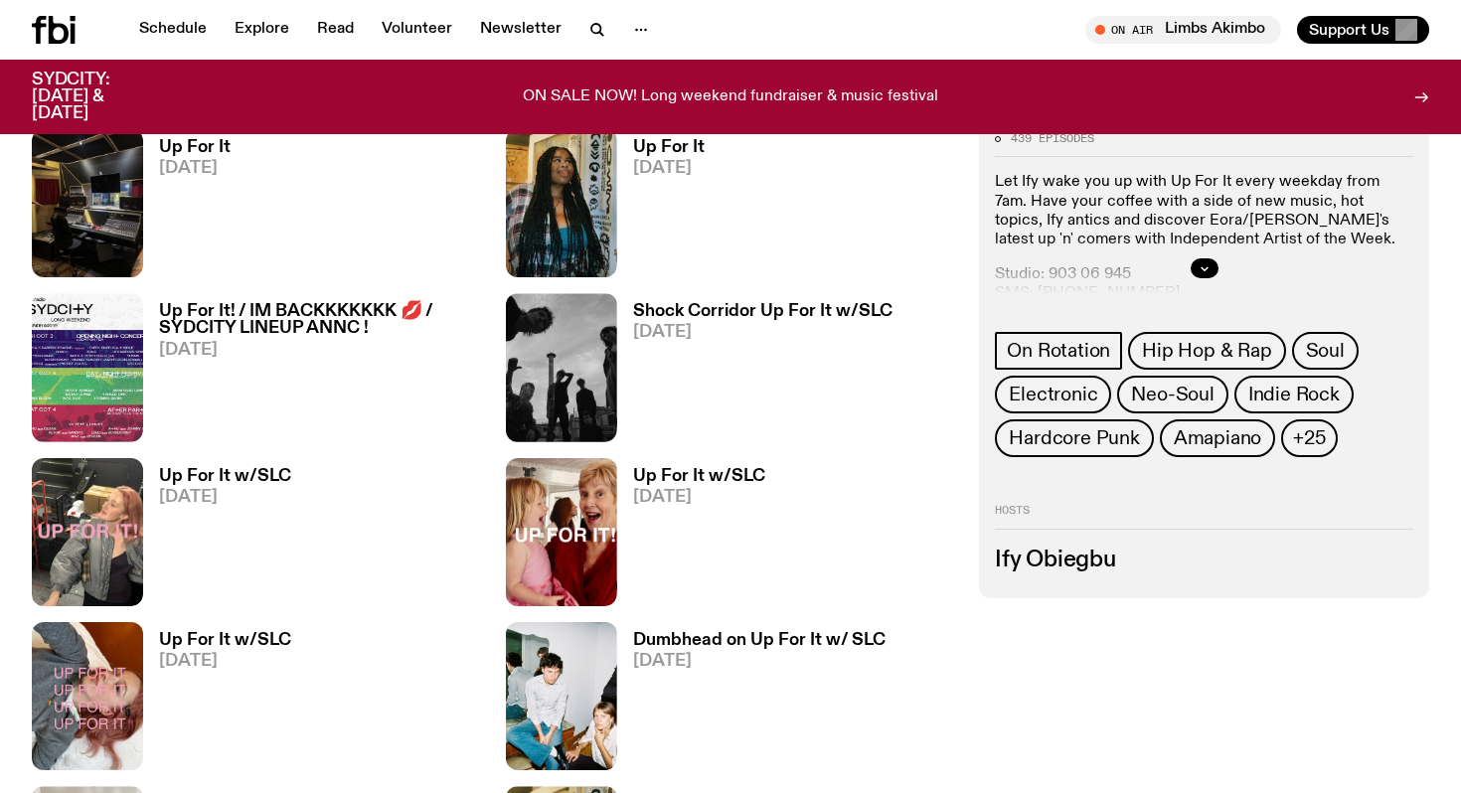
scroll to position [1020, 0]
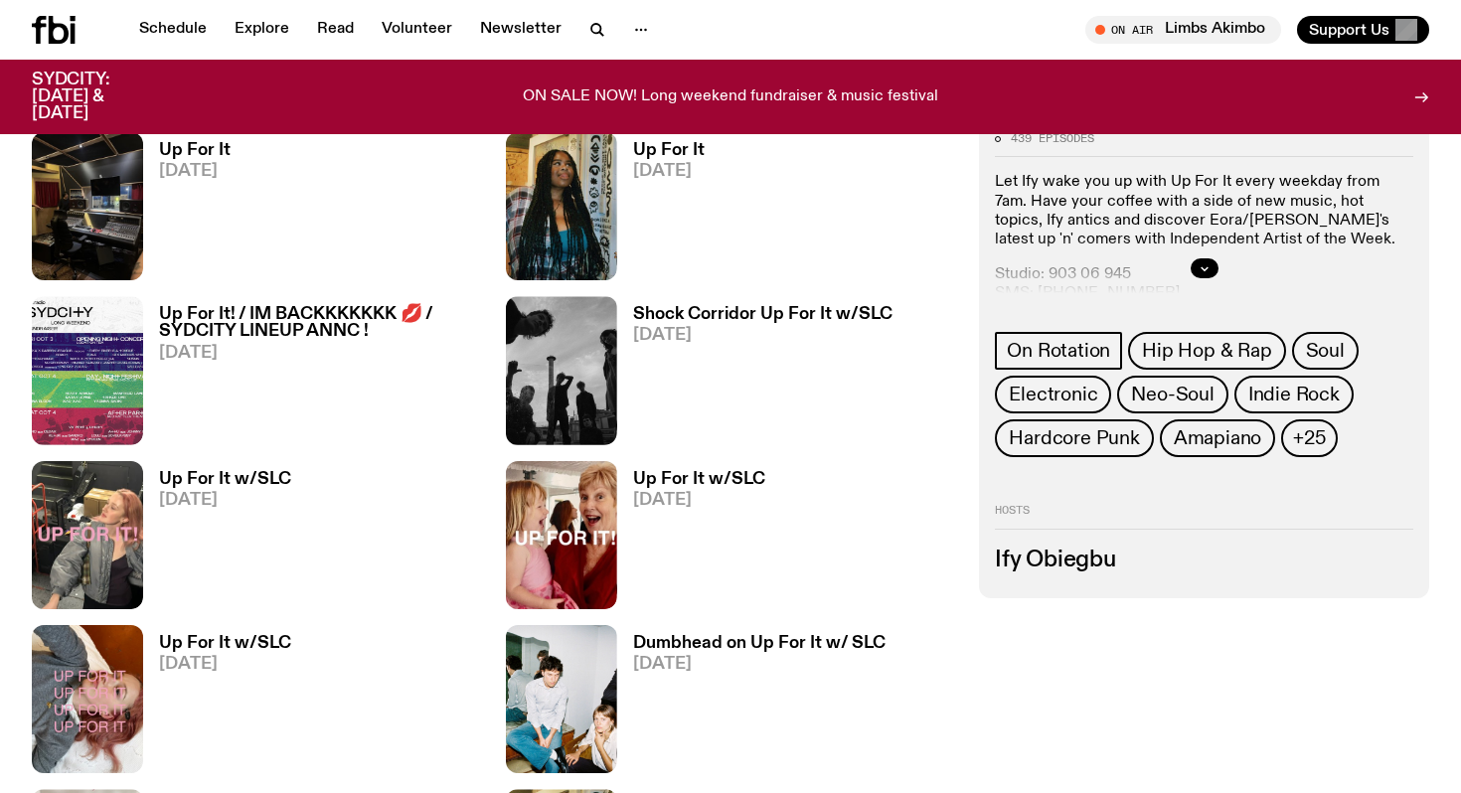
click at [263, 313] on h3 "Up For It! / IM BACKKKKKKK 💋 / SYDCITY LINEUP ANNC !" at bounding box center [320, 323] width 323 height 34
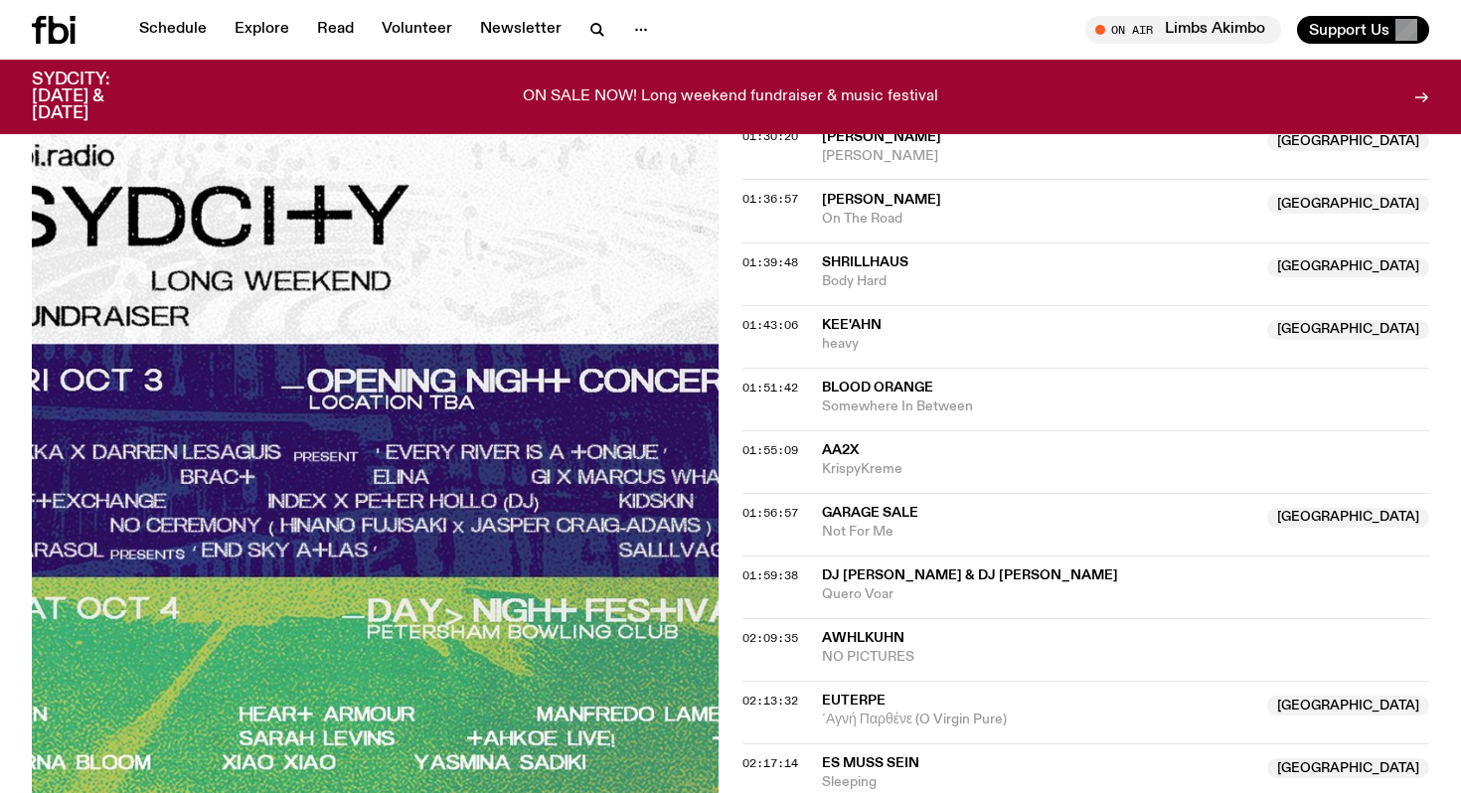
scroll to position [2354, 0]
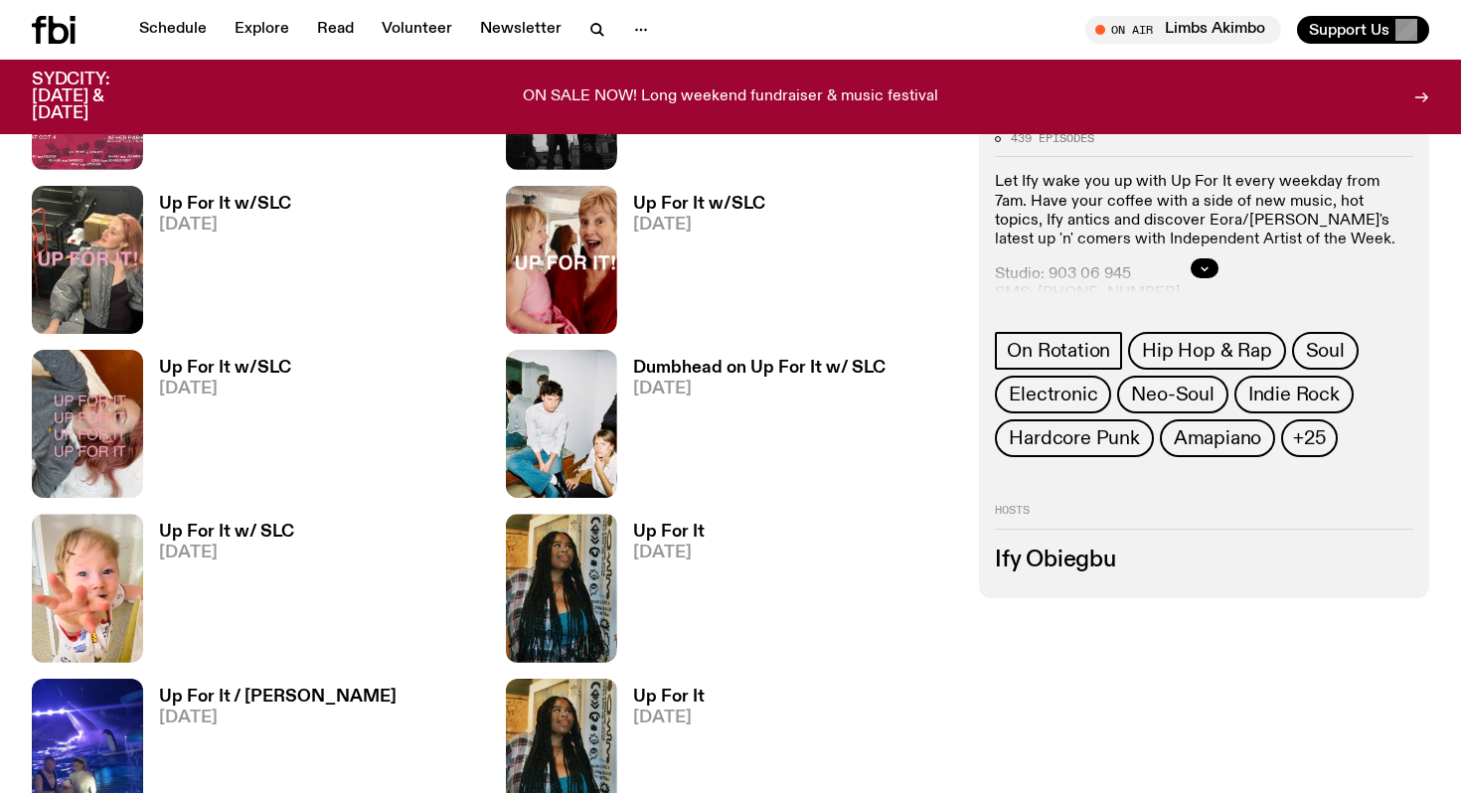
scroll to position [1290, 0]
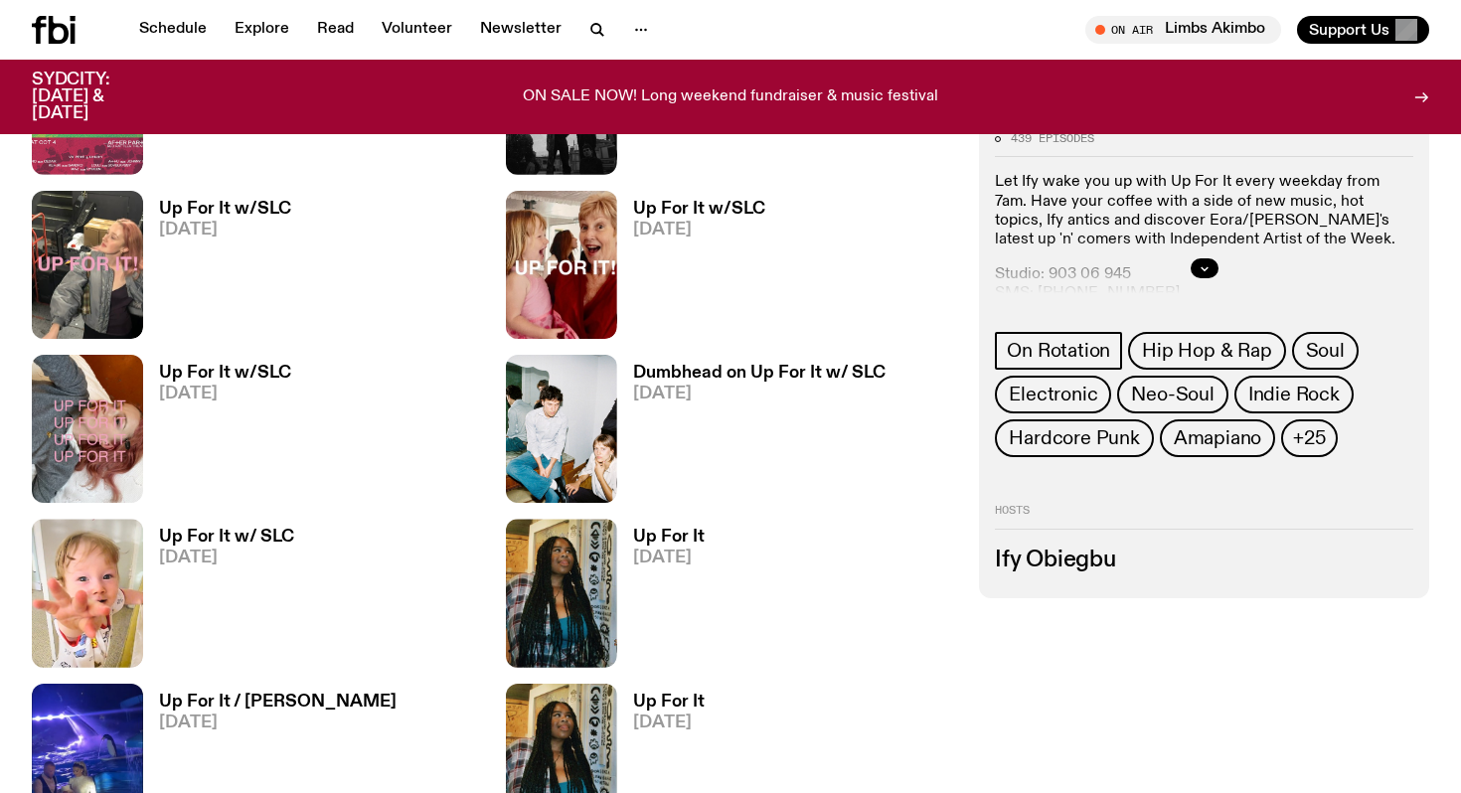
click at [196, 224] on span "[DATE]" at bounding box center [225, 230] width 132 height 17
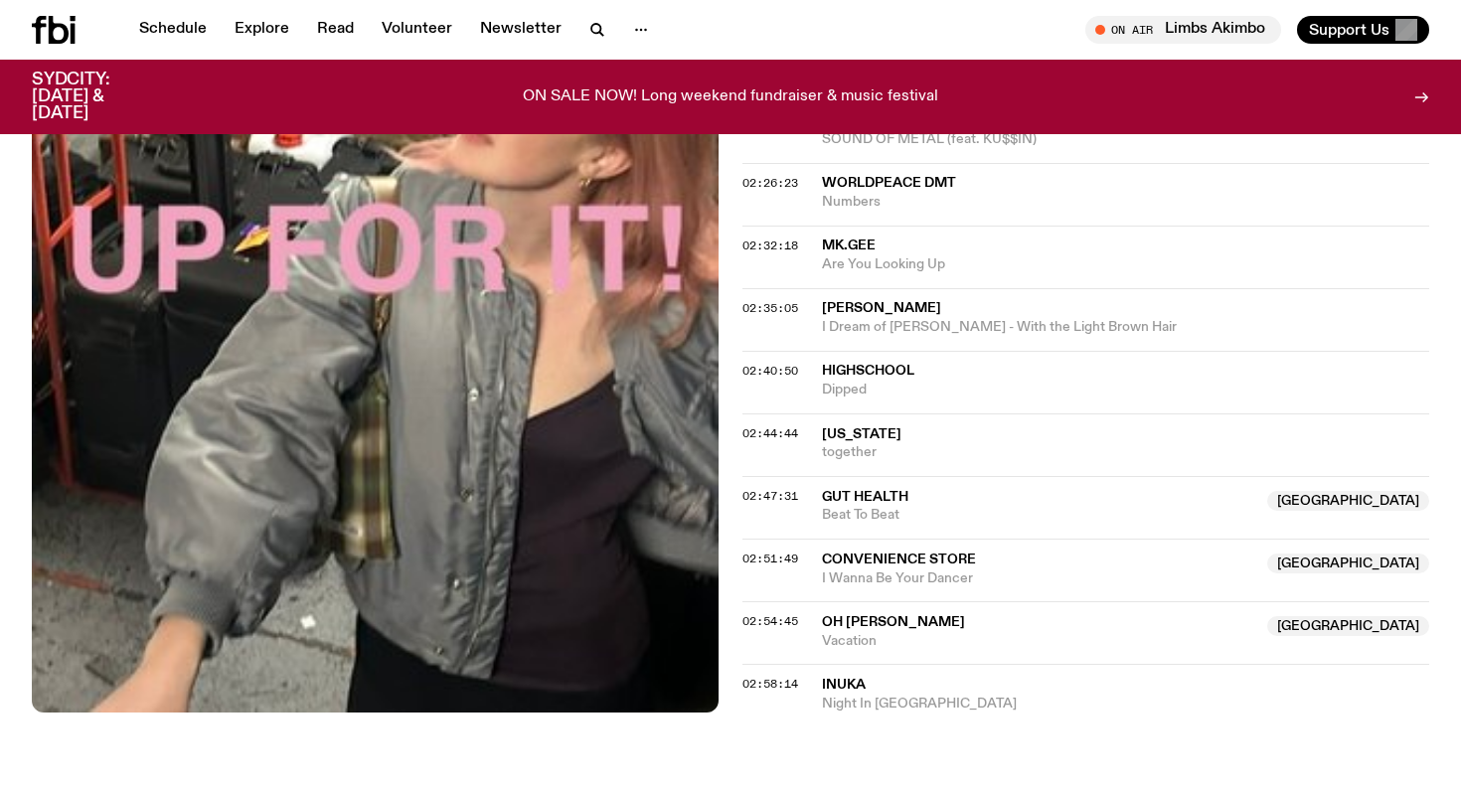
scroll to position [2837, 0]
